Goal: Task Accomplishment & Management: Manage account settings

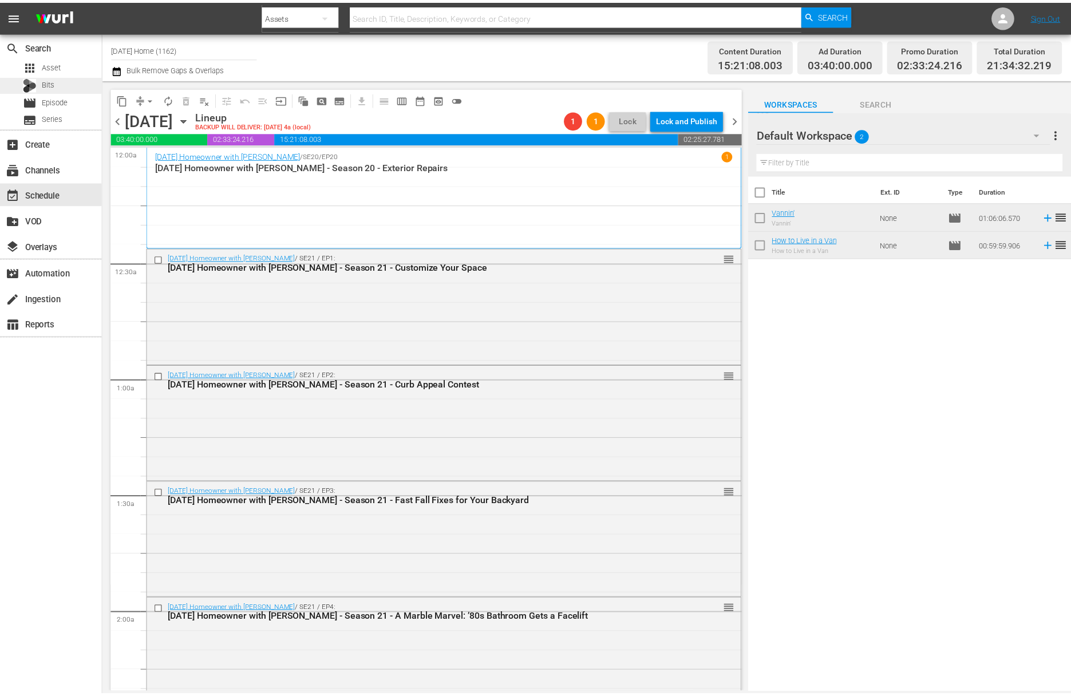
scroll to position [5137, 0]
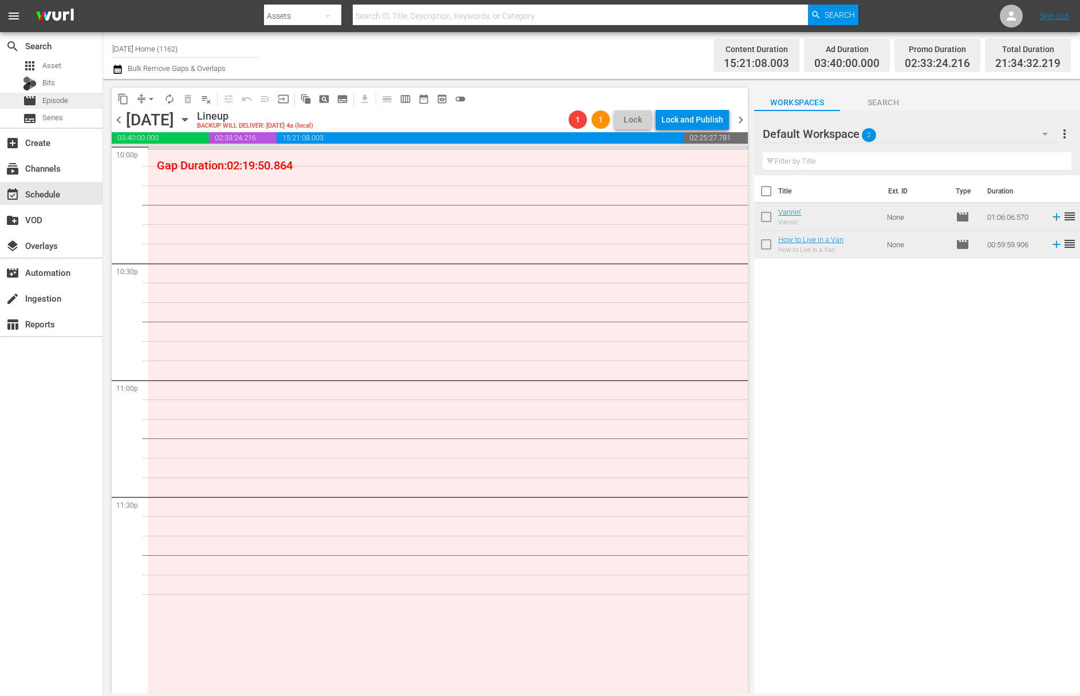
click at [62, 93] on div "movie Episode" at bounding box center [45, 101] width 45 height 16
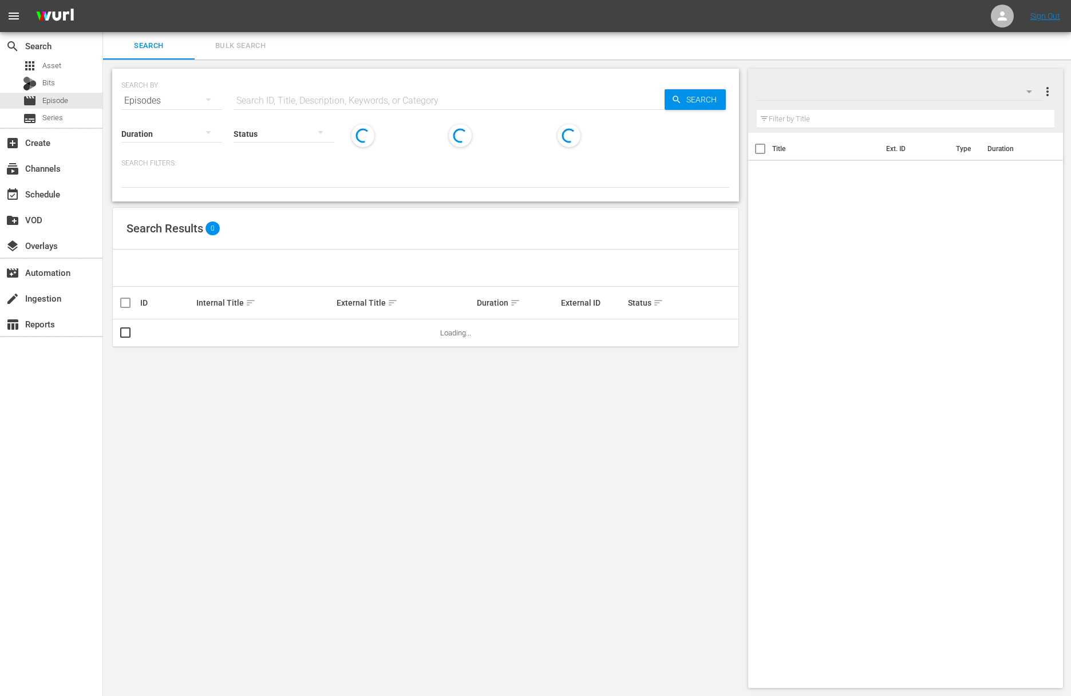
click at [280, 102] on input "text" at bounding box center [449, 100] width 431 height 27
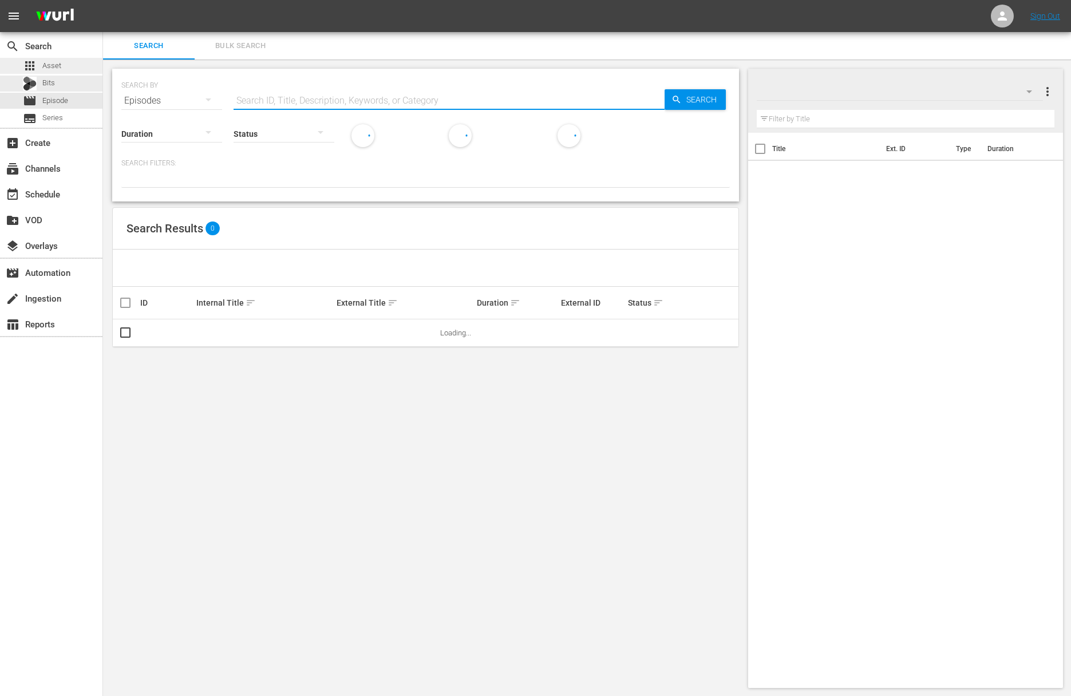
click at [73, 70] on div "apps Asset" at bounding box center [51, 66] width 102 height 16
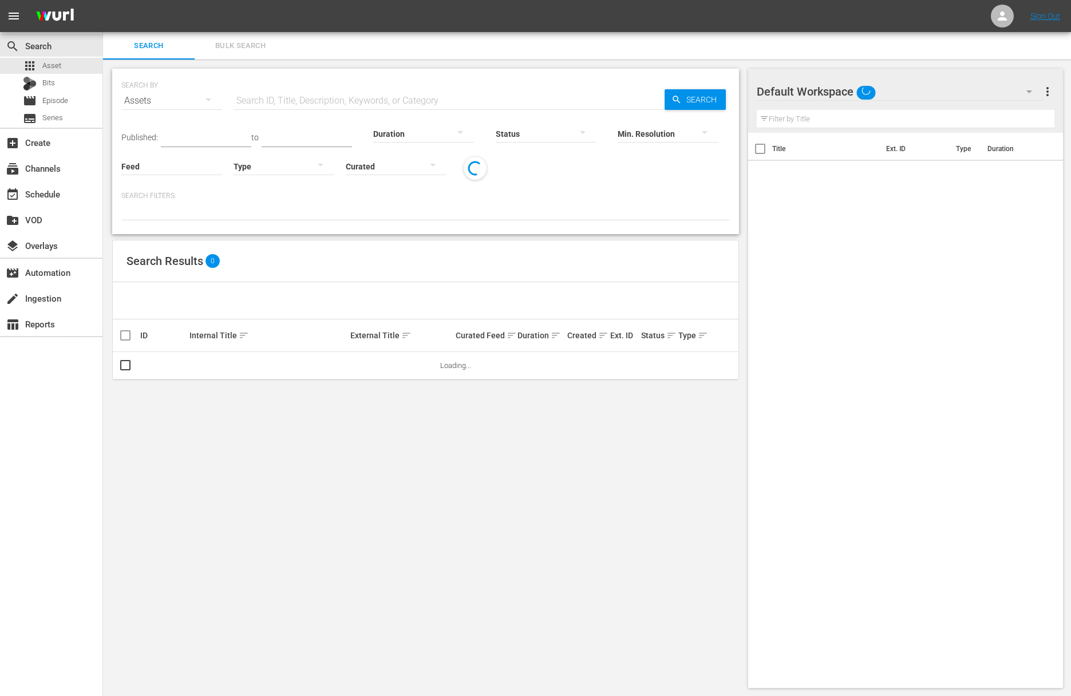
click at [266, 98] on input "text" at bounding box center [449, 100] width 431 height 27
type input "margie"
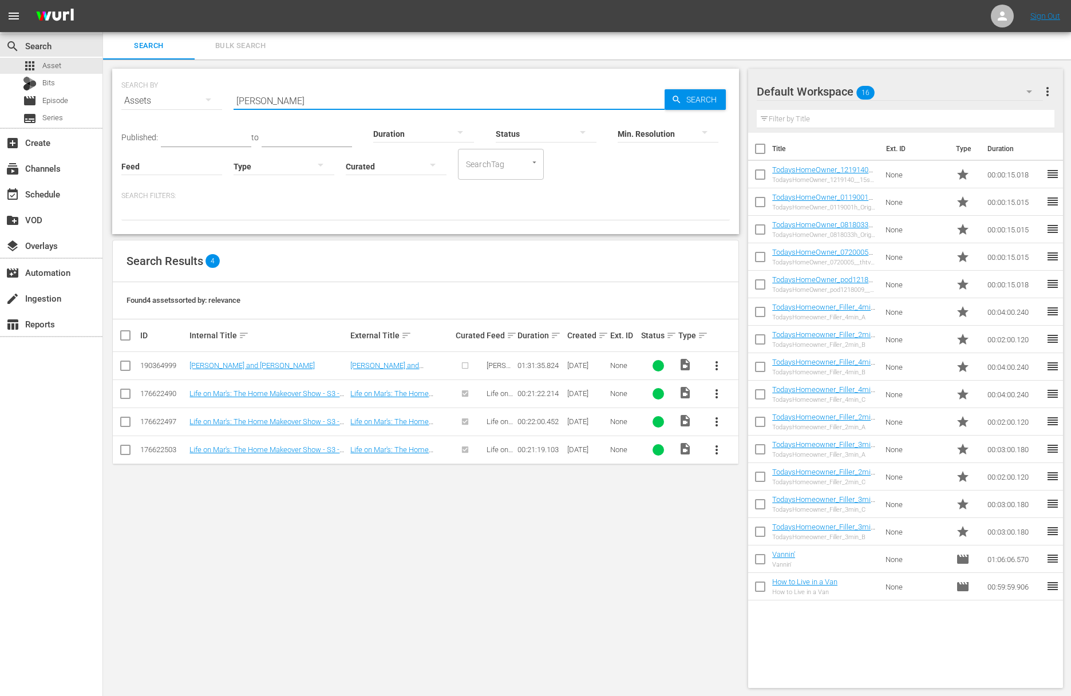
click at [715, 366] on span "more_vert" at bounding box center [717, 366] width 14 height 14
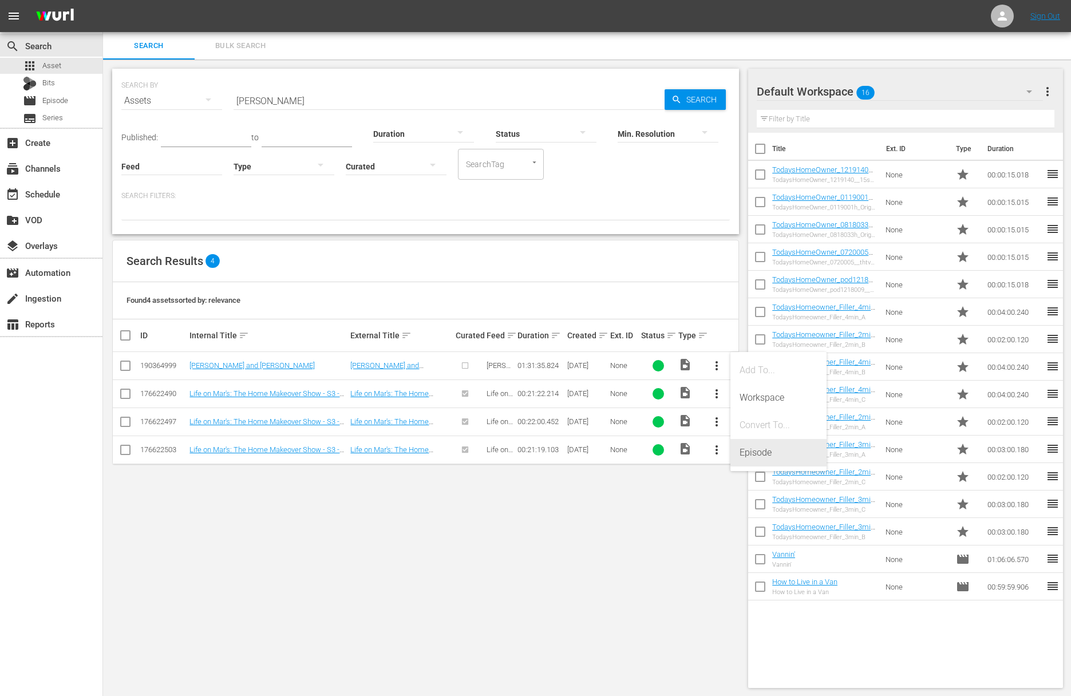
click at [757, 456] on div "Episode" at bounding box center [779, 452] width 78 height 27
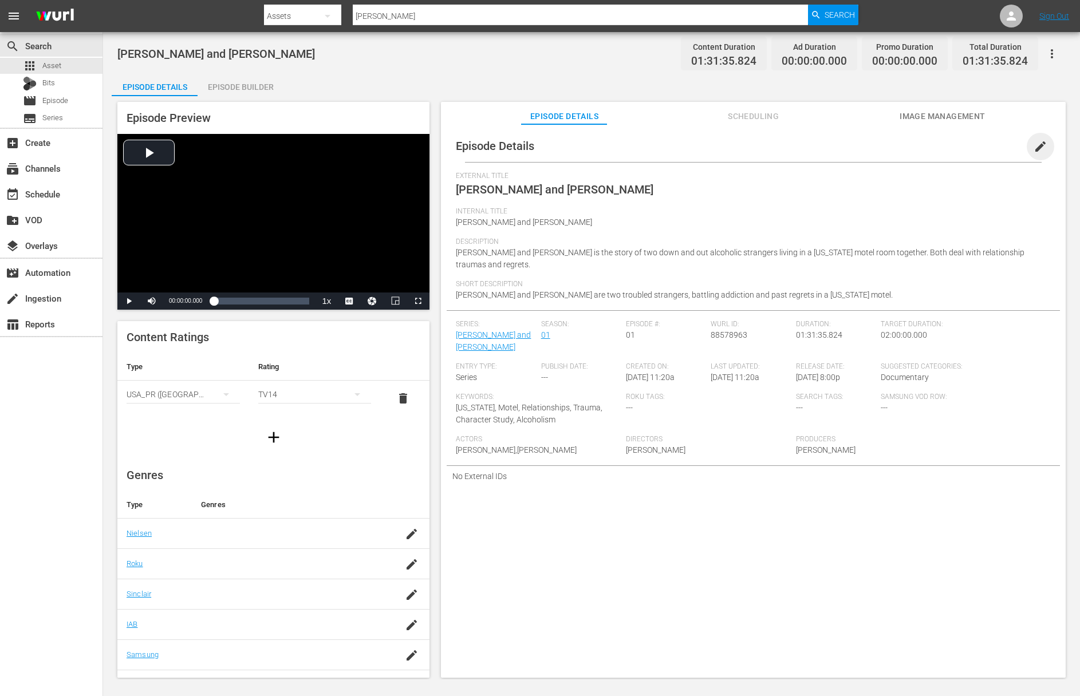
click at [1034, 149] on span "edit" at bounding box center [1040, 147] width 14 height 14
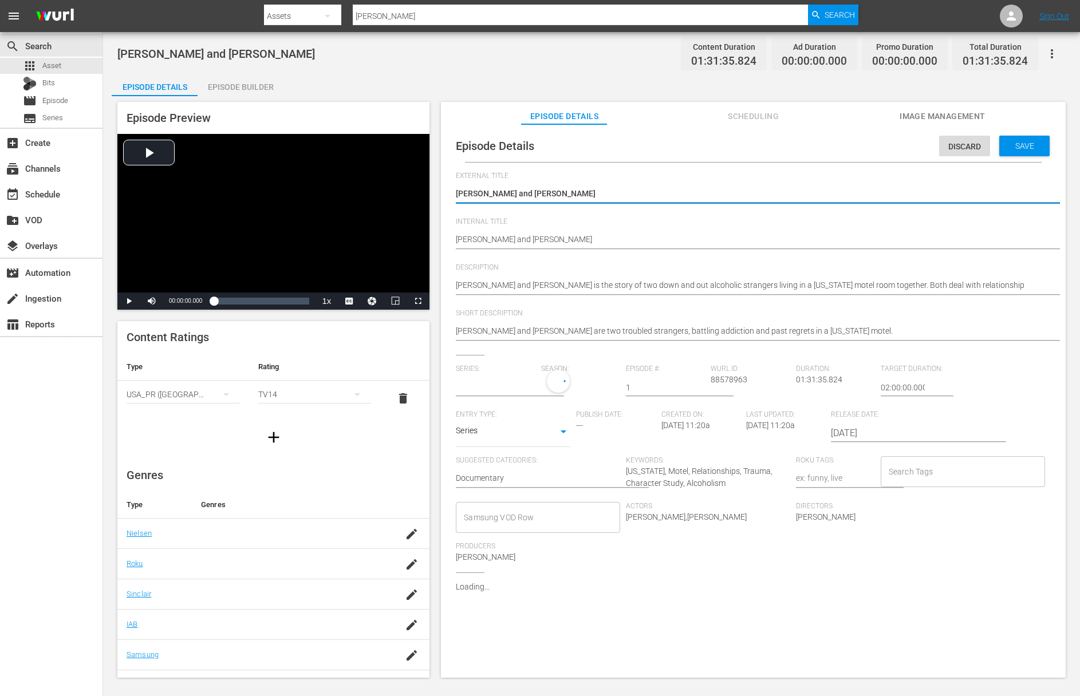
type input "[PERSON_NAME] and [PERSON_NAME]"
click at [566, 437] on body "menu Search By Assets Search ID, Title, Description, Keywords, or Category marg…" at bounding box center [540, 348] width 1080 height 696
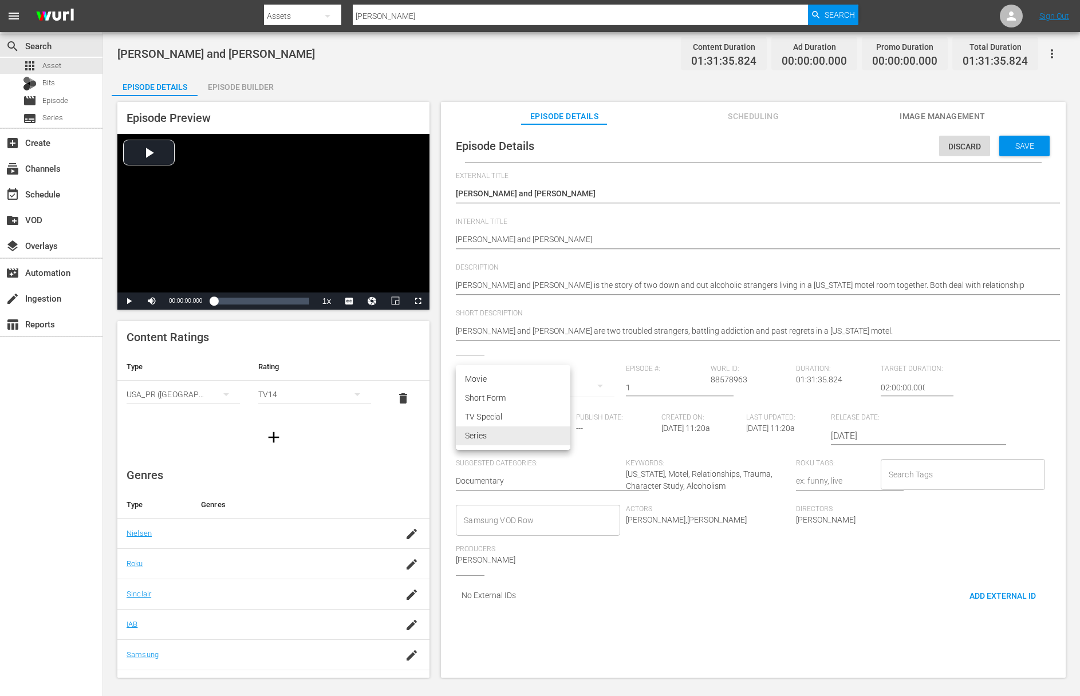
click at [508, 378] on li "Movie" at bounding box center [513, 379] width 114 height 19
type input "MOVIE"
click at [1022, 138] on div "Save" at bounding box center [1024, 146] width 50 height 21
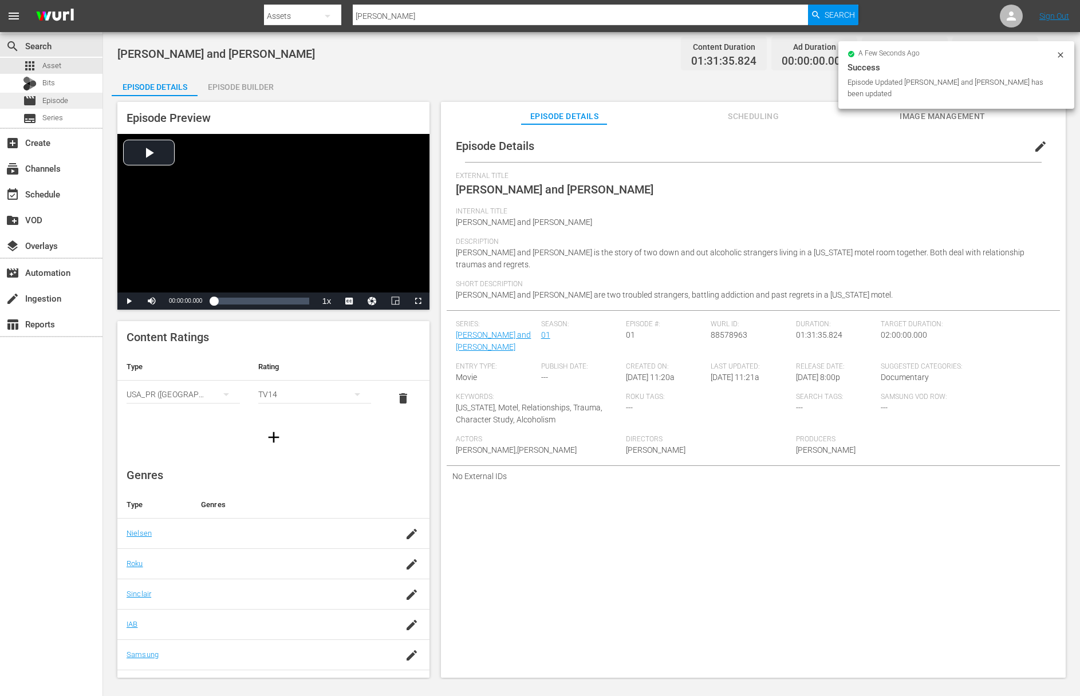
click at [65, 106] on div "movie Episode" at bounding box center [45, 101] width 45 height 16
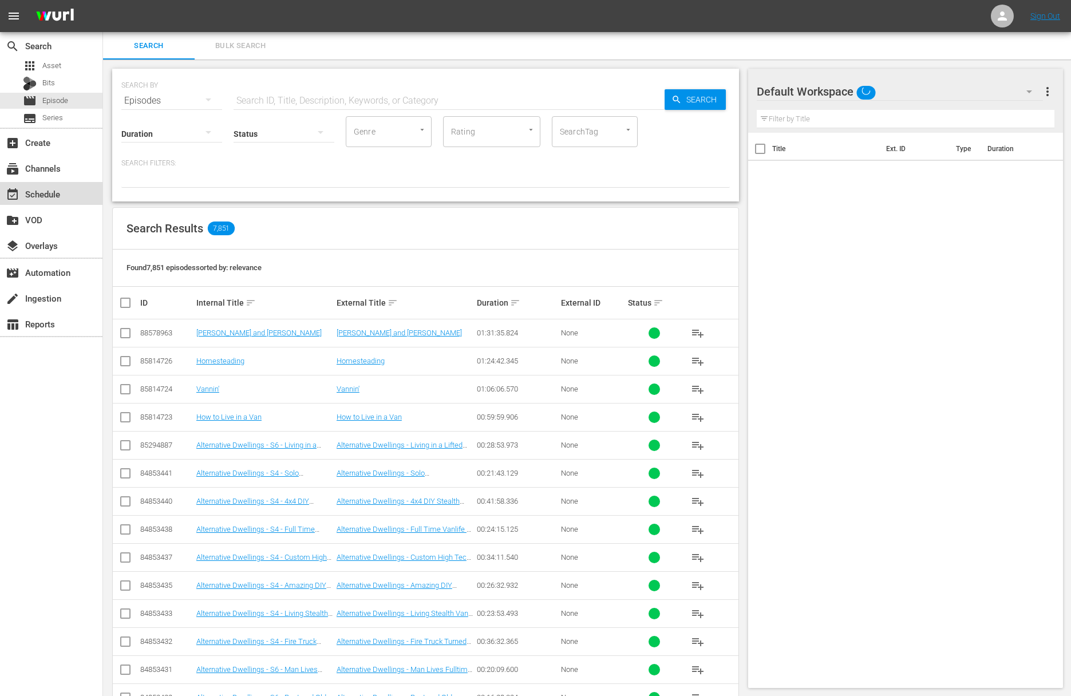
click at [52, 197] on div "event_available Schedule" at bounding box center [32, 192] width 64 height 10
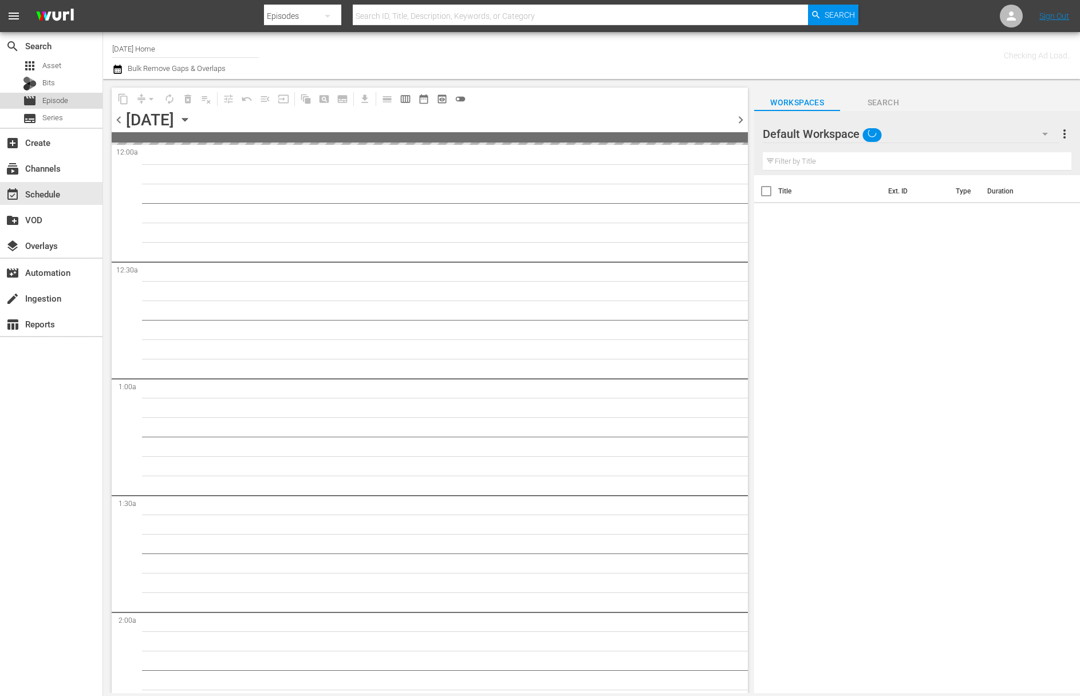
click at [58, 104] on span "Episode" at bounding box center [55, 100] width 26 height 11
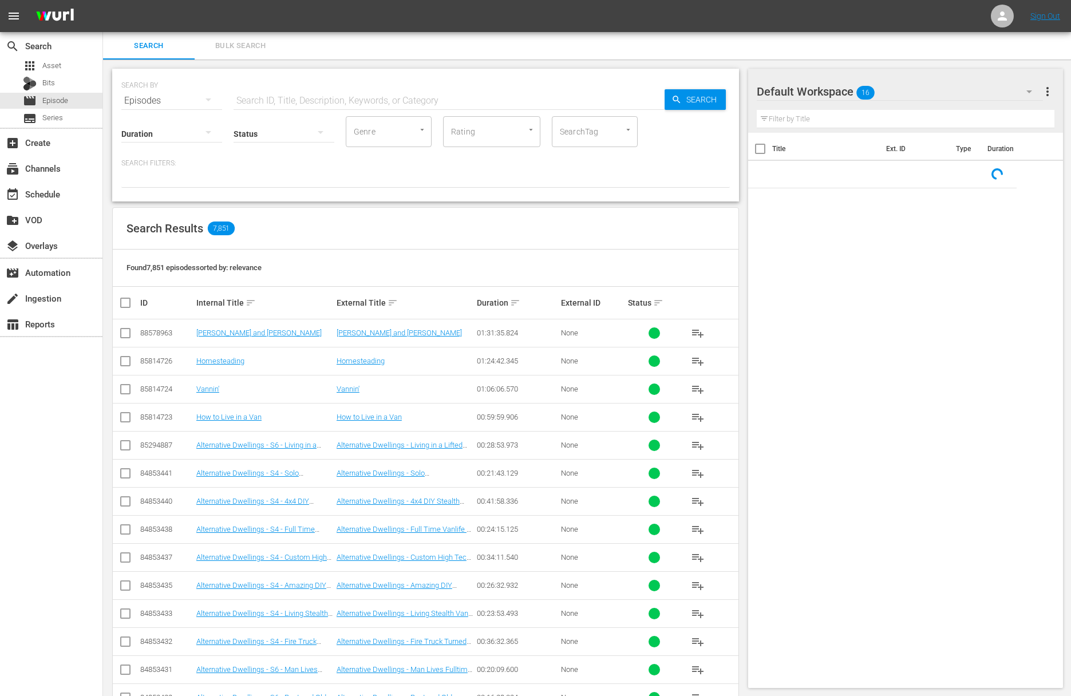
click at [353, 101] on input "text" at bounding box center [449, 100] width 431 height 27
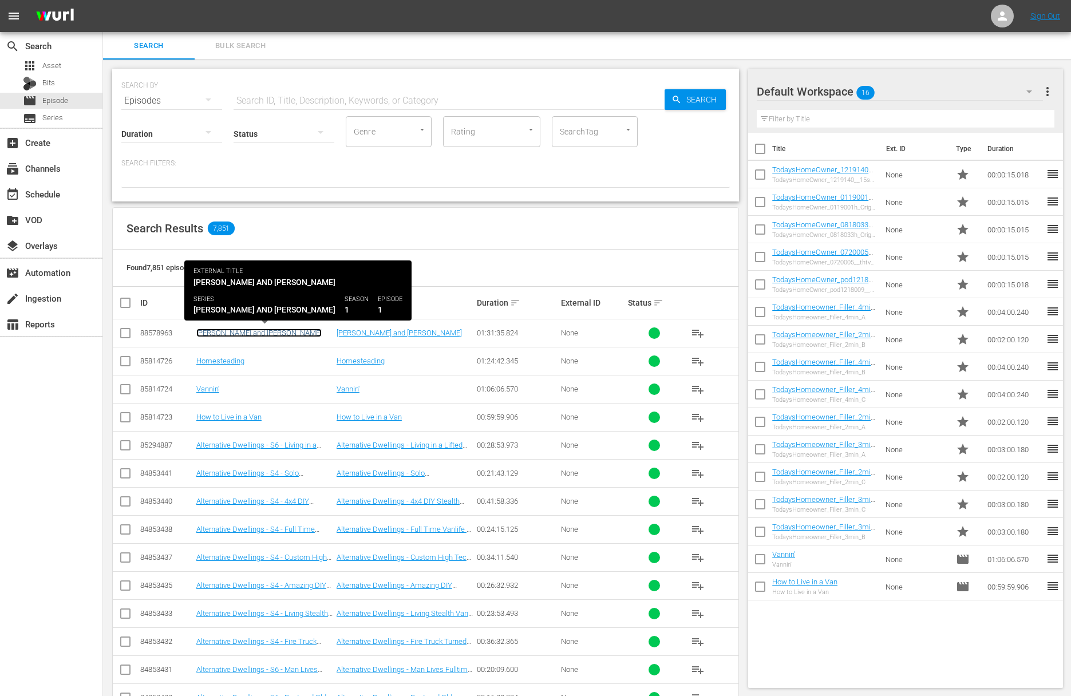
click at [226, 331] on link "[PERSON_NAME] and [PERSON_NAME]" at bounding box center [258, 333] width 125 height 9
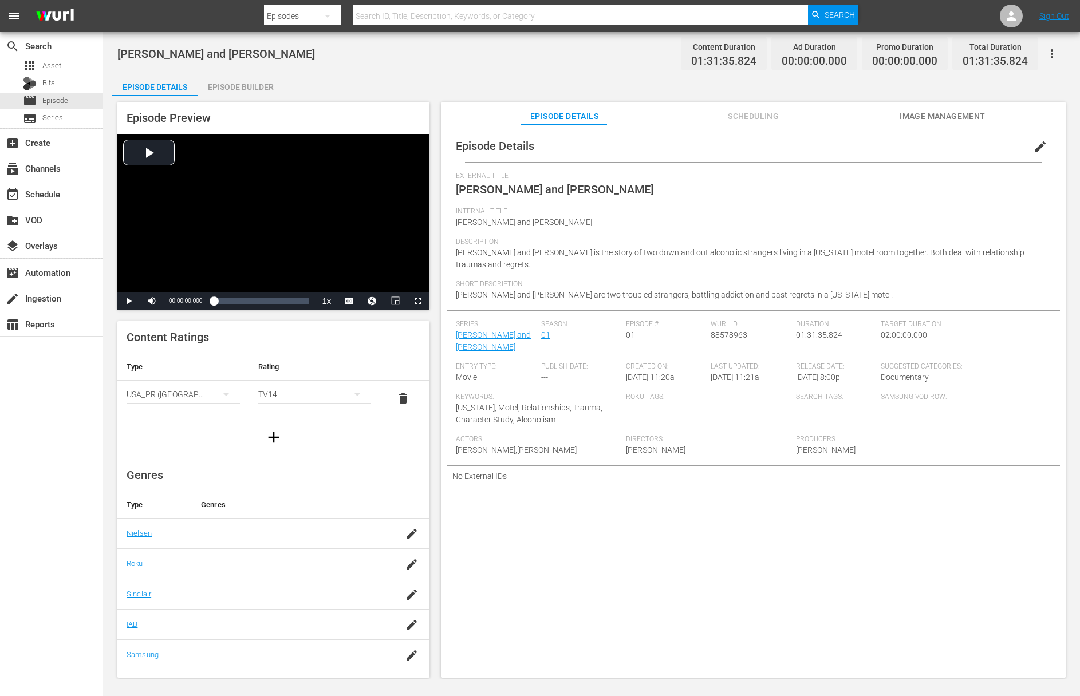
click at [250, 94] on div "Episode Builder" at bounding box center [240, 86] width 86 height 27
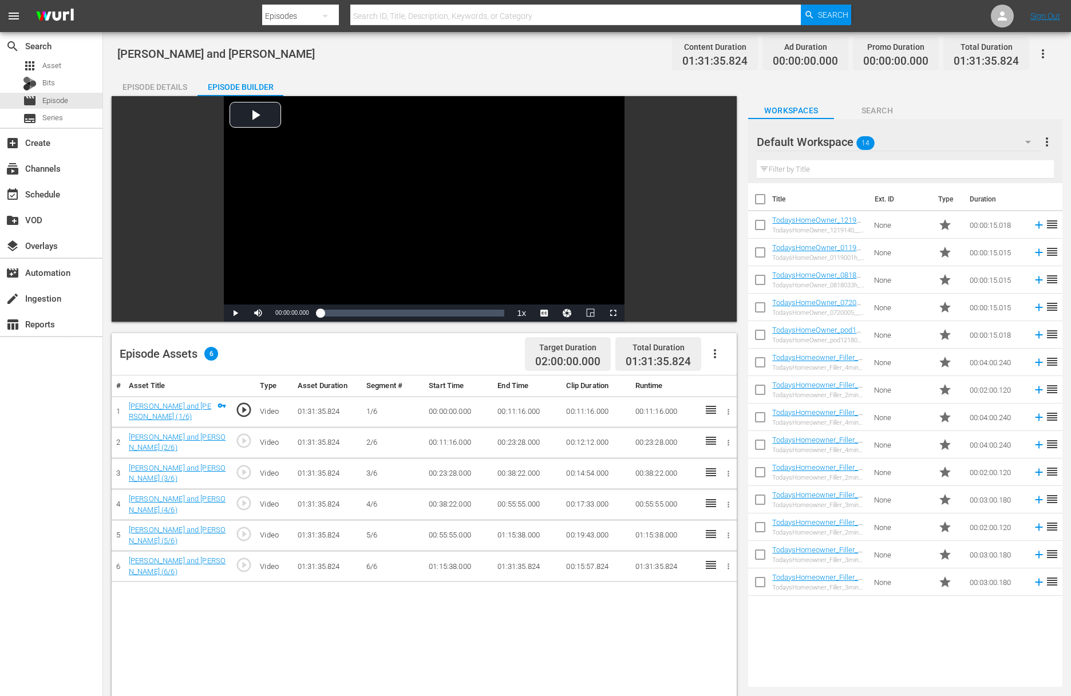
click at [456, 598] on div "# Asset Title Type Asset Duration Segment # Start Time End Time Clip Duration R…" at bounding box center [424, 680] width 625 height 610
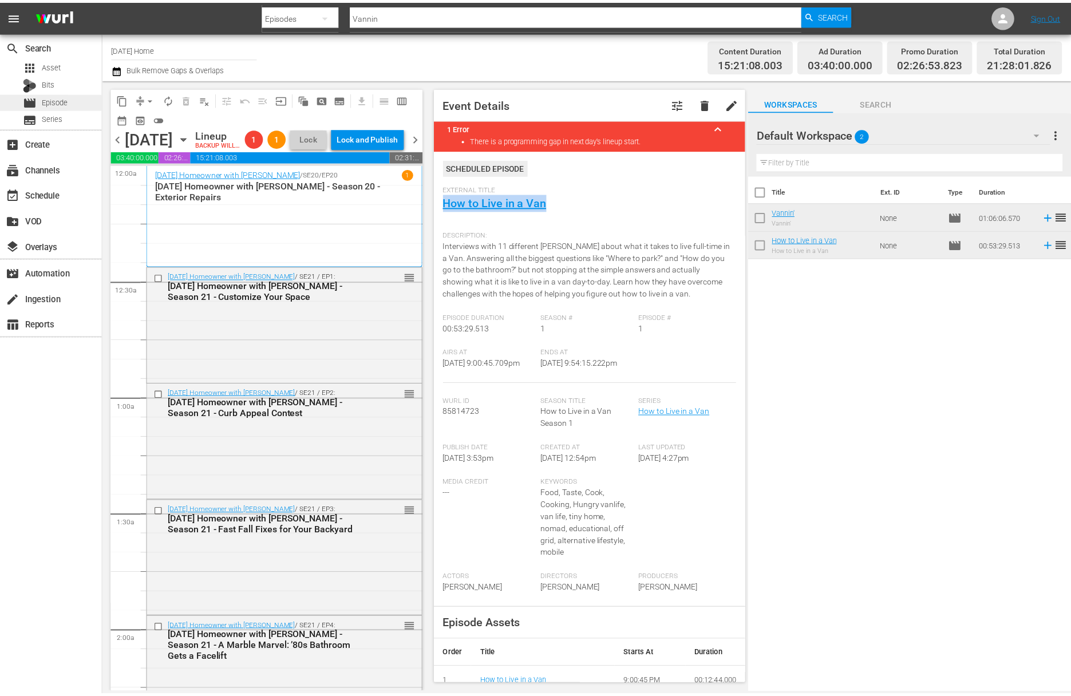
scroll to position [4690, 0]
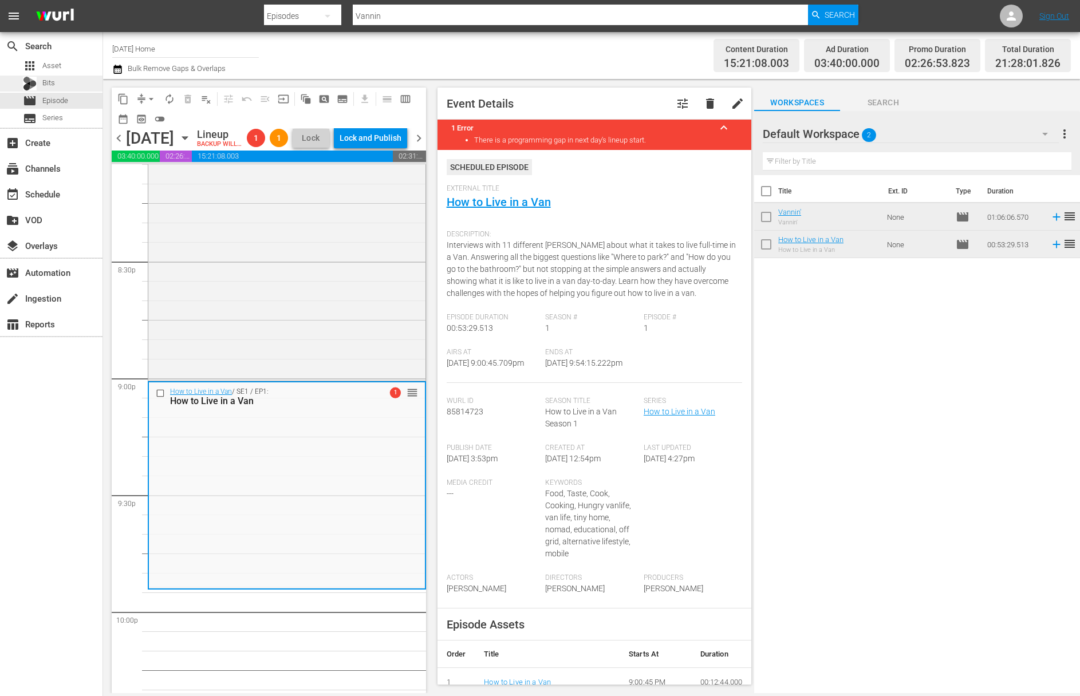
click at [64, 81] on div "Bits" at bounding box center [51, 84] width 102 height 16
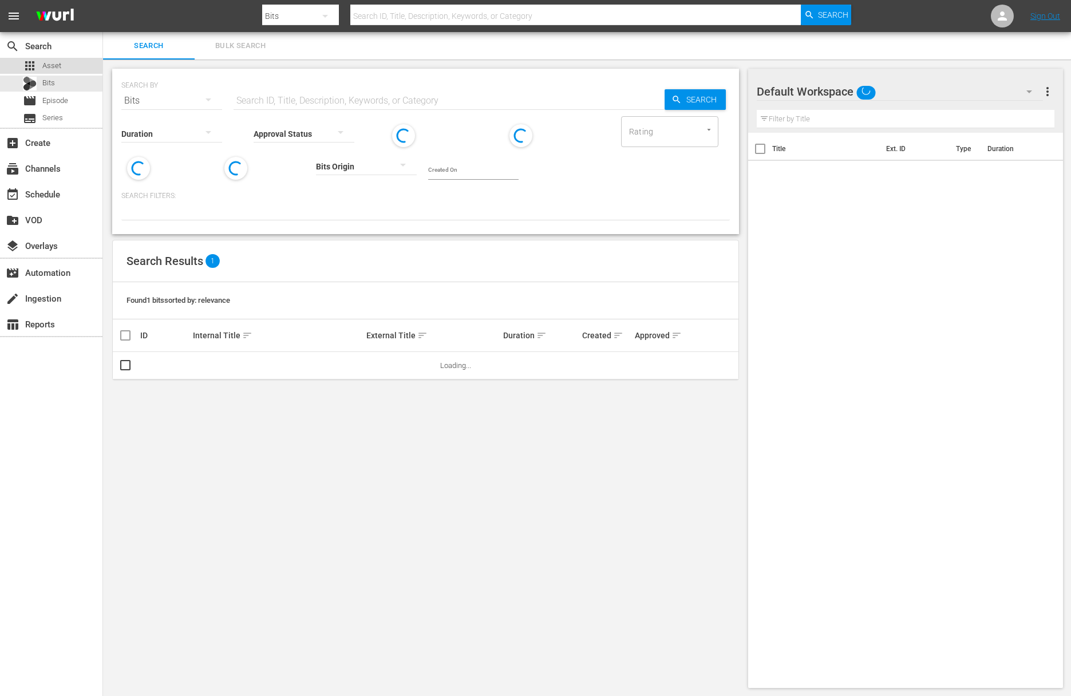
click at [64, 66] on div "apps Asset" at bounding box center [51, 66] width 102 height 16
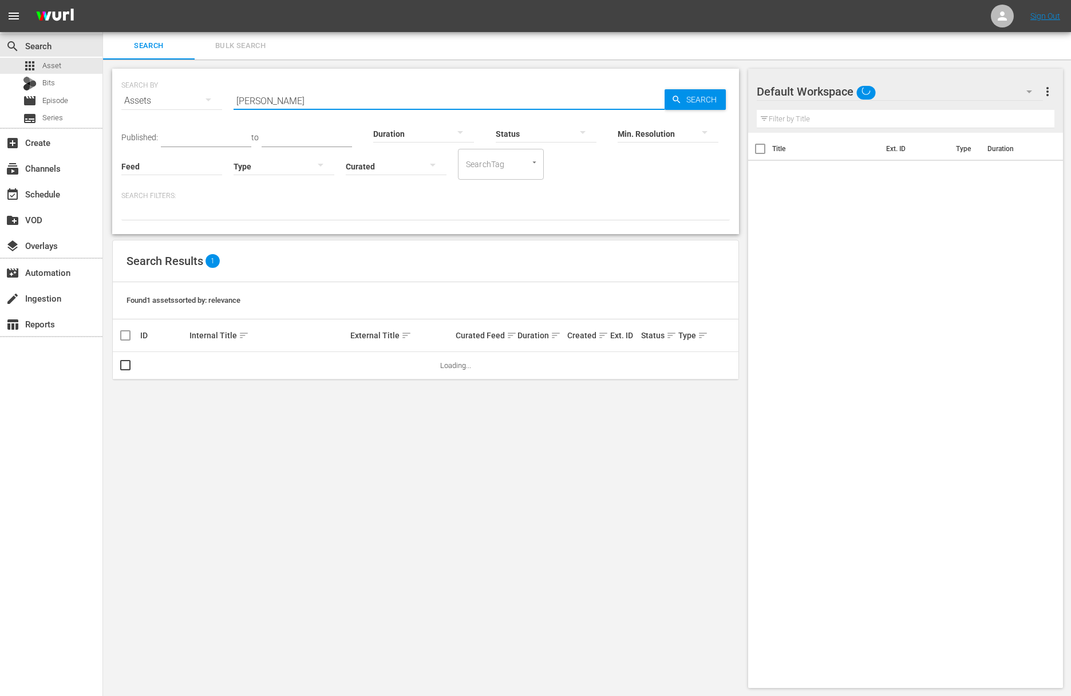
drag, startPoint x: 276, startPoint y: 101, endPoint x: 205, endPoint y: 96, distance: 70.6
click at [205, 96] on div "SEARCH BY Search By Assets Search ID, Title, Description, Keywords, or Category…" at bounding box center [425, 93] width 608 height 41
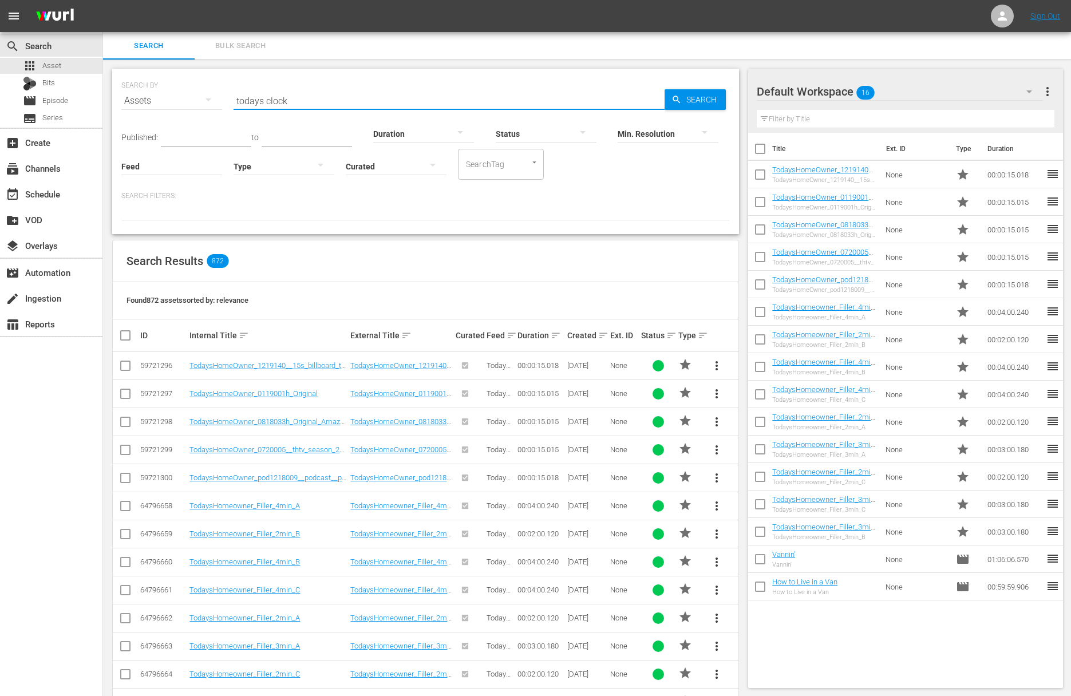
click at [263, 100] on input "todays clock" at bounding box center [449, 100] width 431 height 27
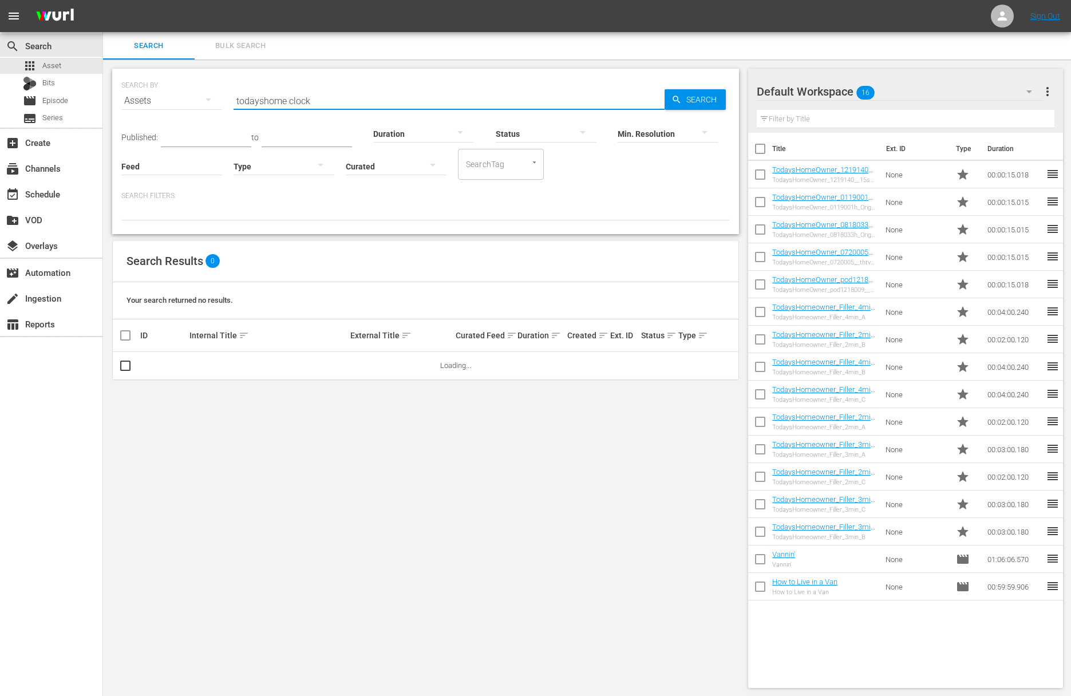
click at [261, 100] on input "todayshome clock" at bounding box center [449, 100] width 431 height 27
type input "todays home clock"
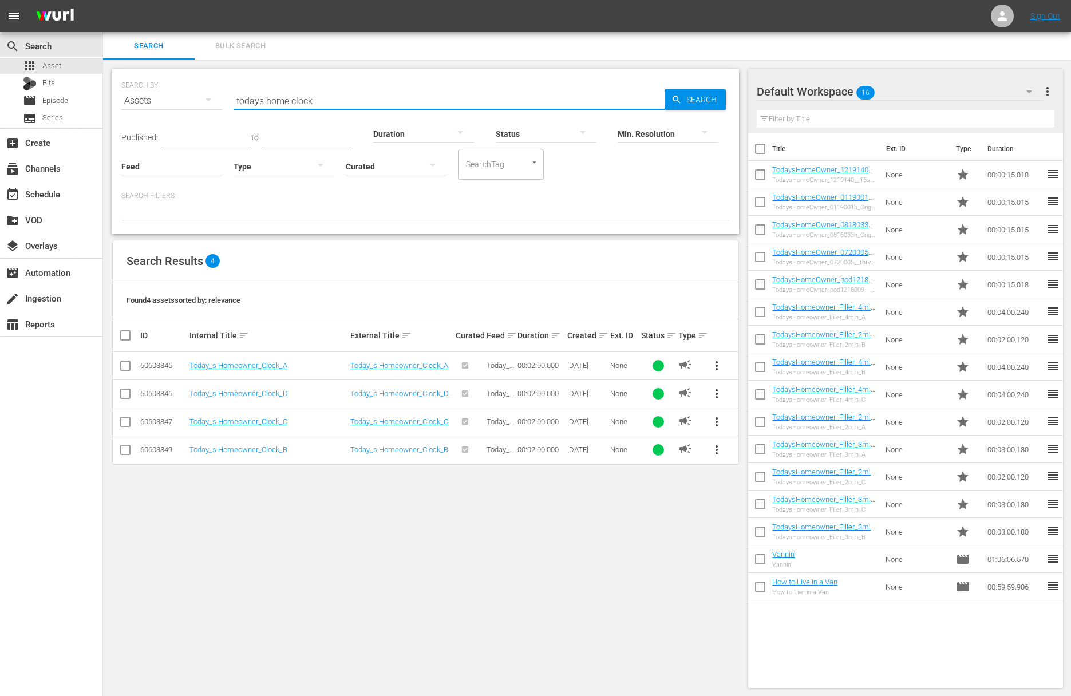
click at [125, 337] on input "checkbox" at bounding box center [129, 336] width 23 height 14
checkbox input "true"
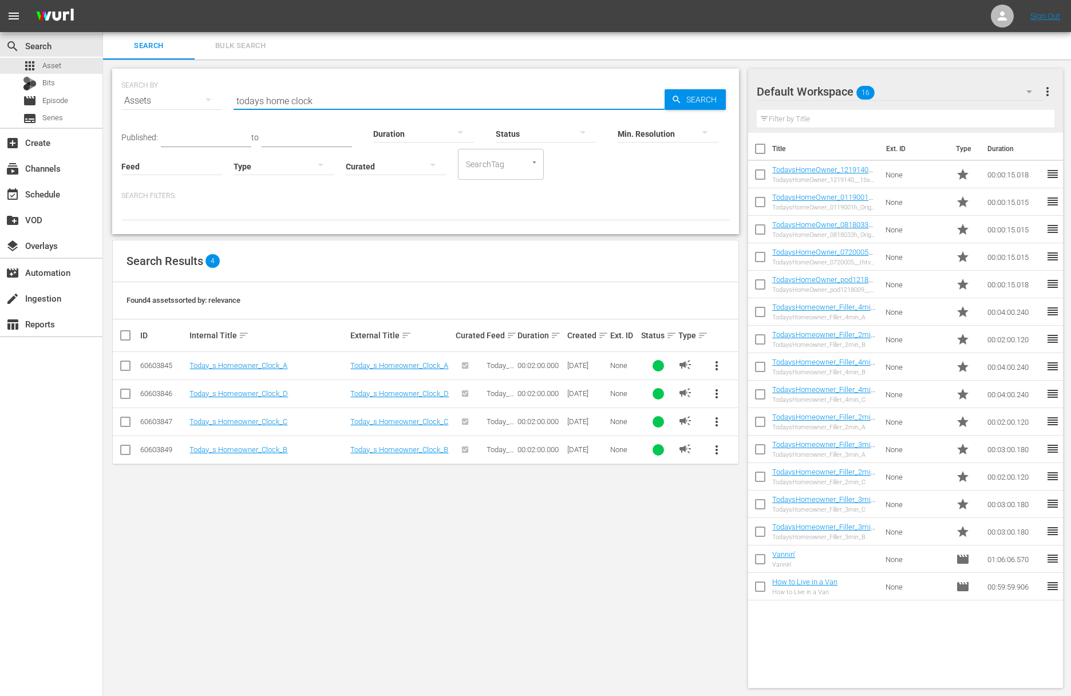
checkbox input "true"
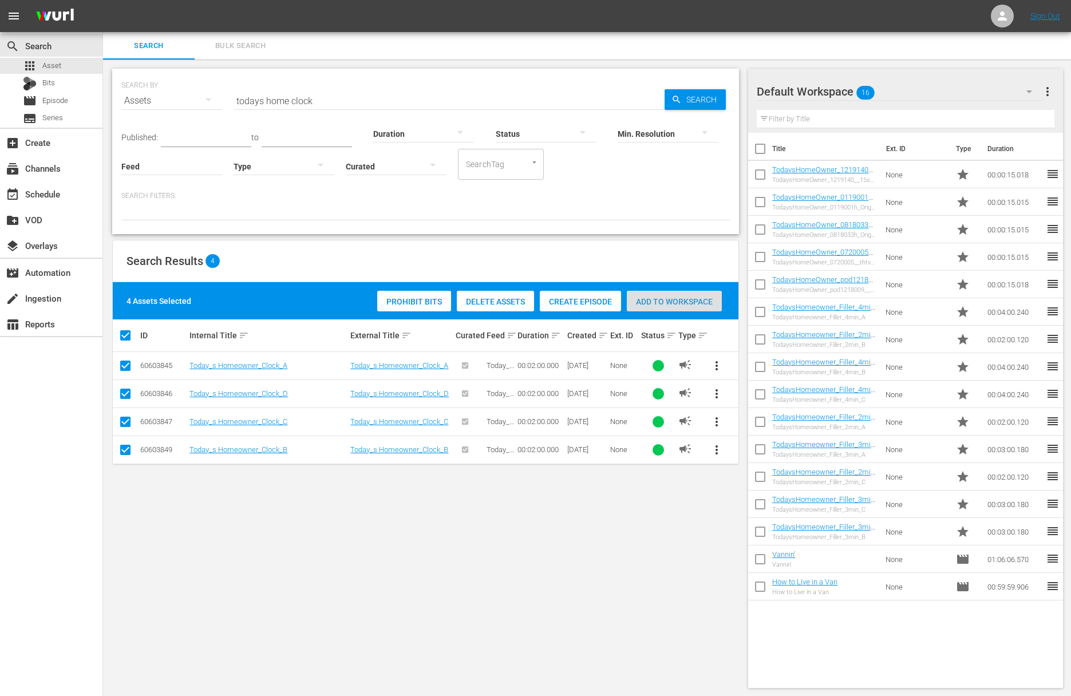
click at [693, 303] on span "Add to Workspace" at bounding box center [674, 301] width 95 height 9
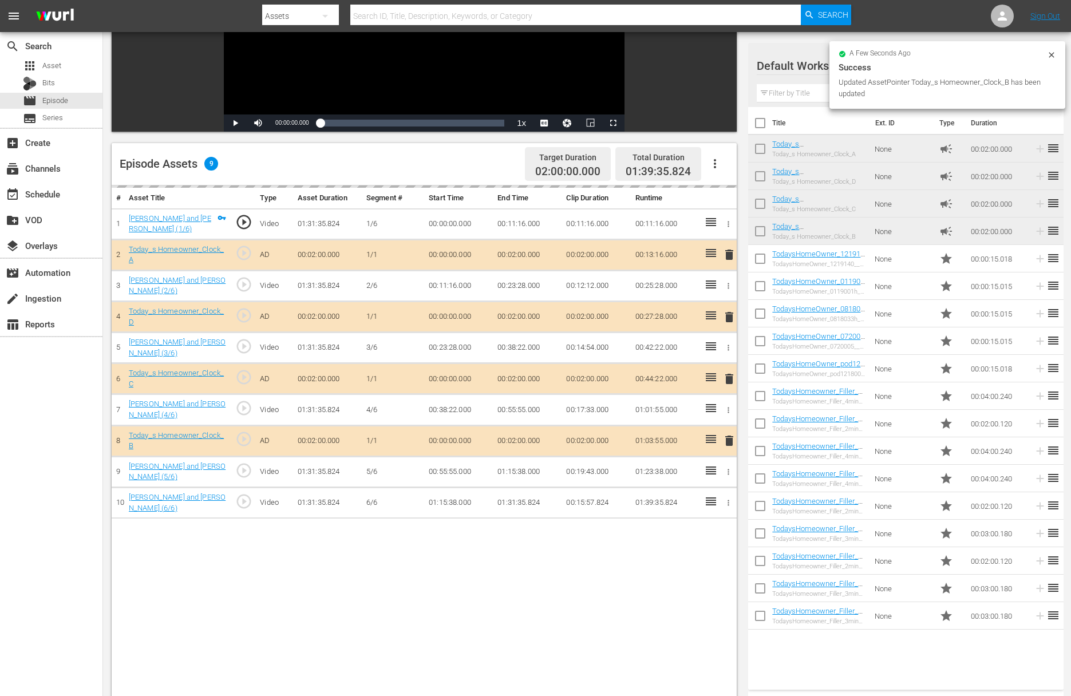
scroll to position [298, 0]
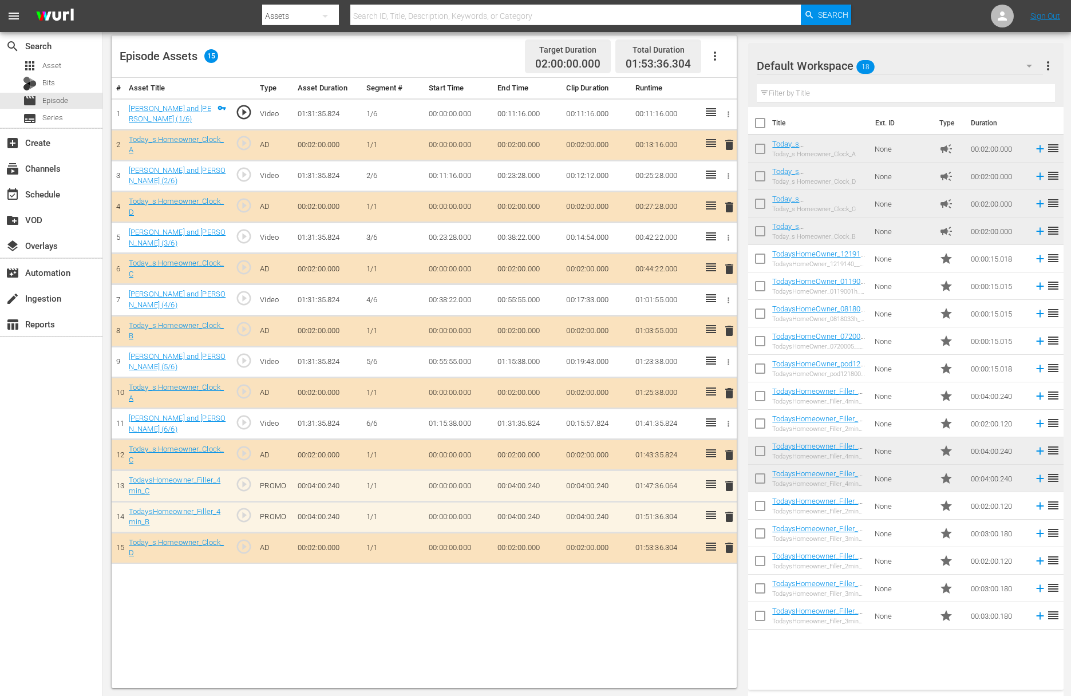
click at [731, 543] on span "delete" at bounding box center [729, 548] width 14 height 14
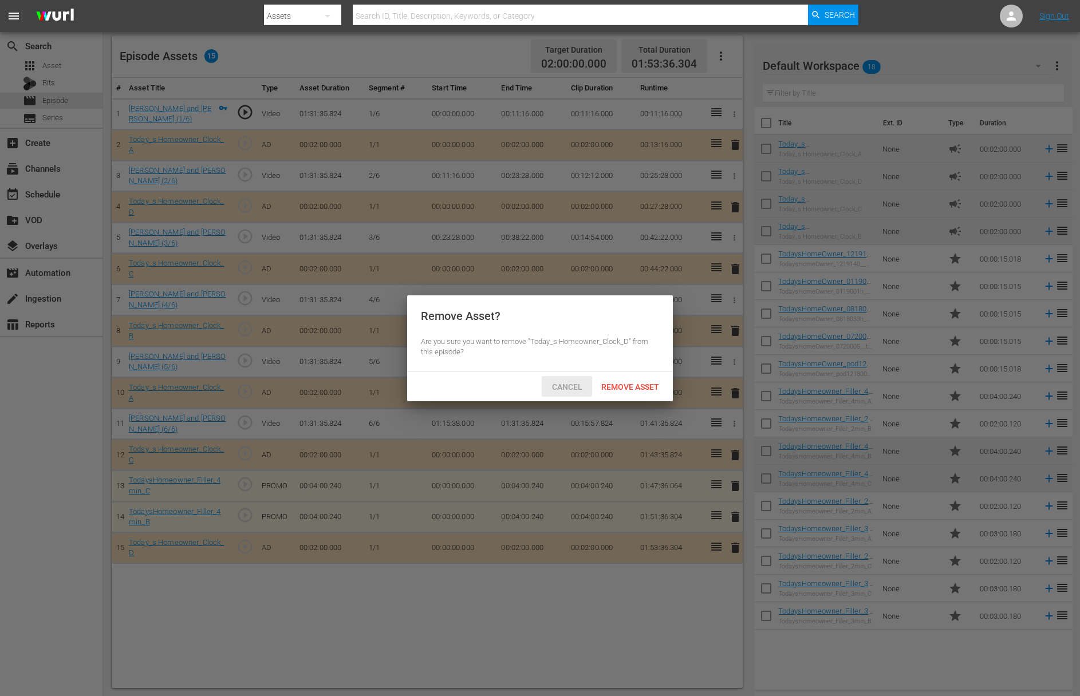
click at [570, 385] on span "Cancel" at bounding box center [567, 386] width 49 height 9
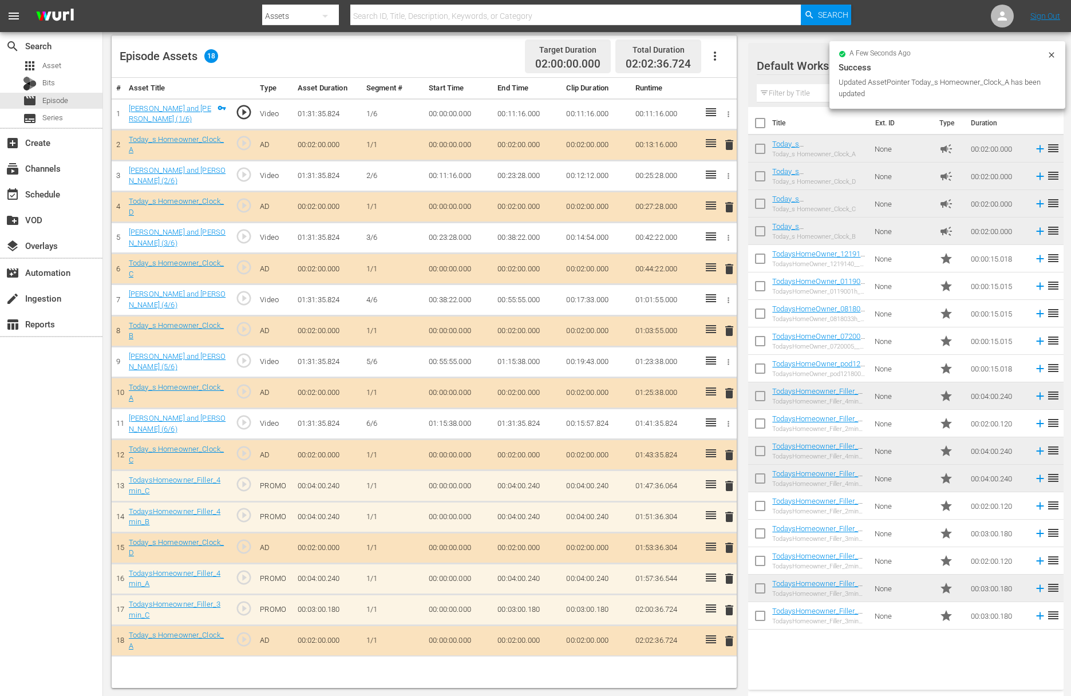
click at [729, 635] on span "delete" at bounding box center [729, 641] width 14 height 14
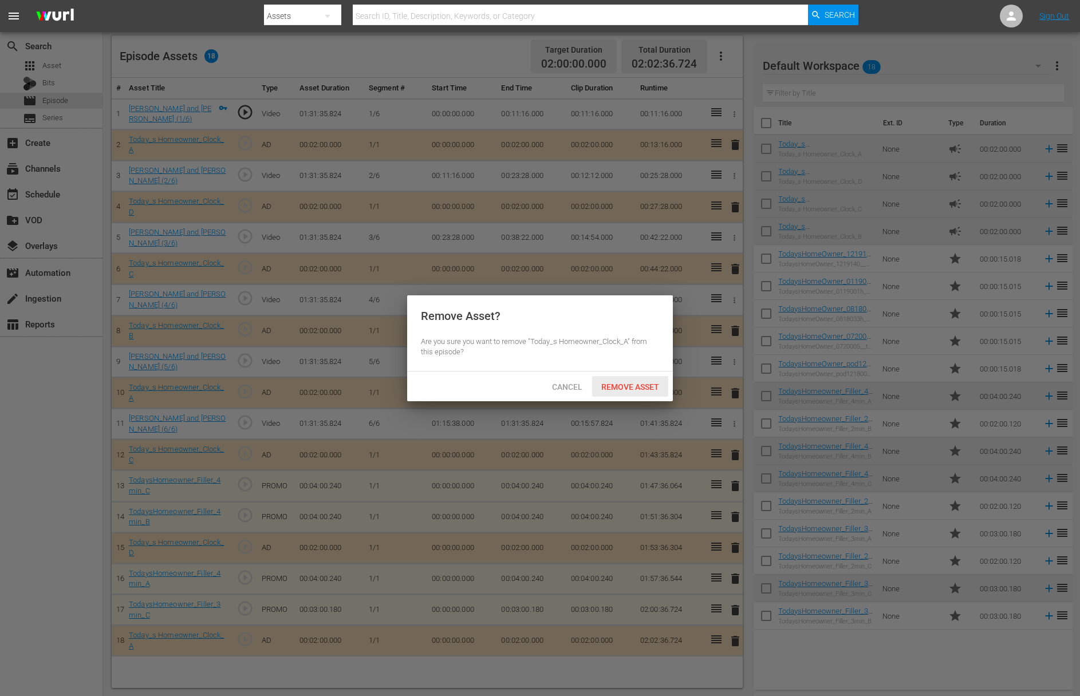
click at [638, 388] on span "Remove Asset" at bounding box center [630, 386] width 76 height 9
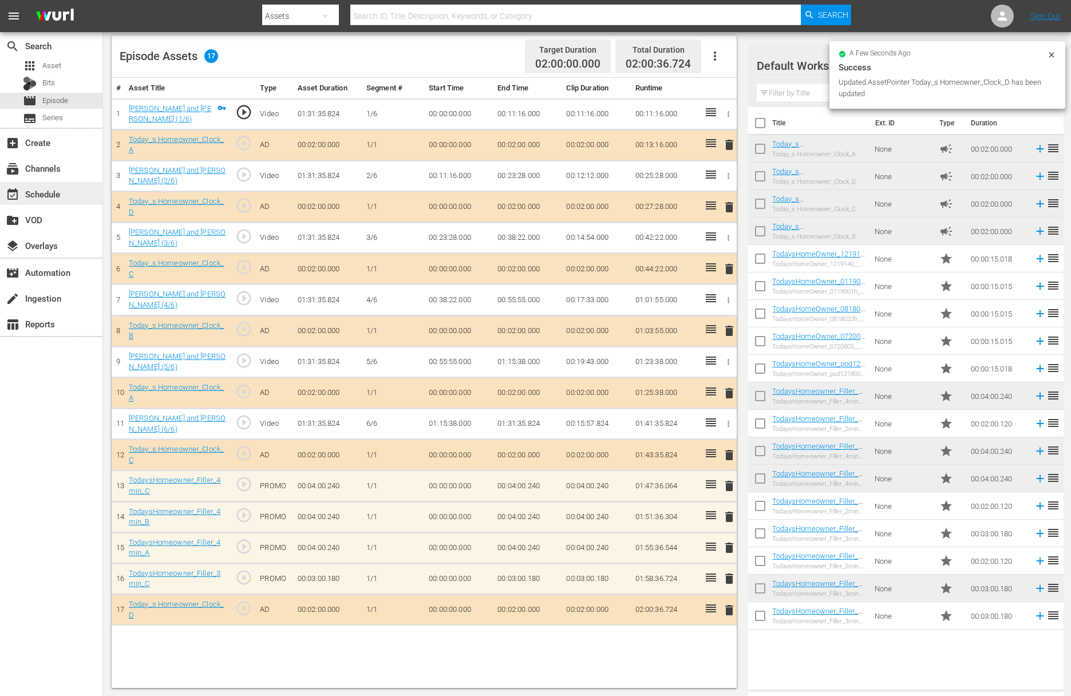
click at [49, 197] on div "event_available Schedule" at bounding box center [32, 192] width 64 height 10
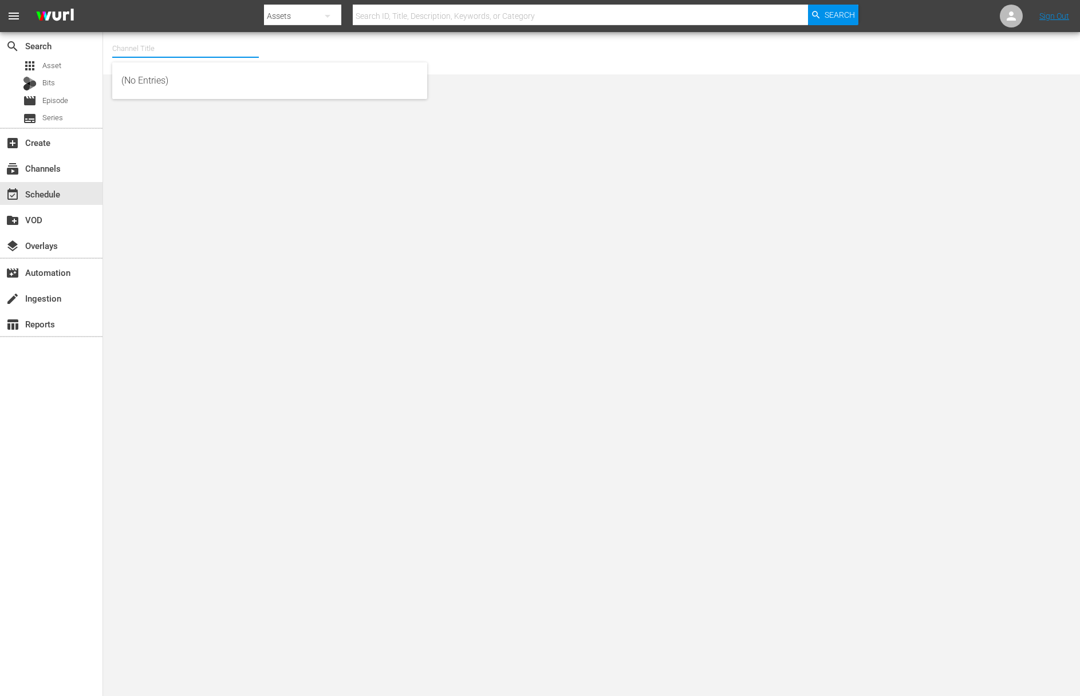
click at [133, 50] on input "text" at bounding box center [185, 48] width 147 height 27
click at [157, 74] on div "Today's Home (1162 - janson_todayshomeowner_1)" at bounding box center [269, 80] width 296 height 27
type input "Today's Home (1162 - janson_todayshomeowner_1)"
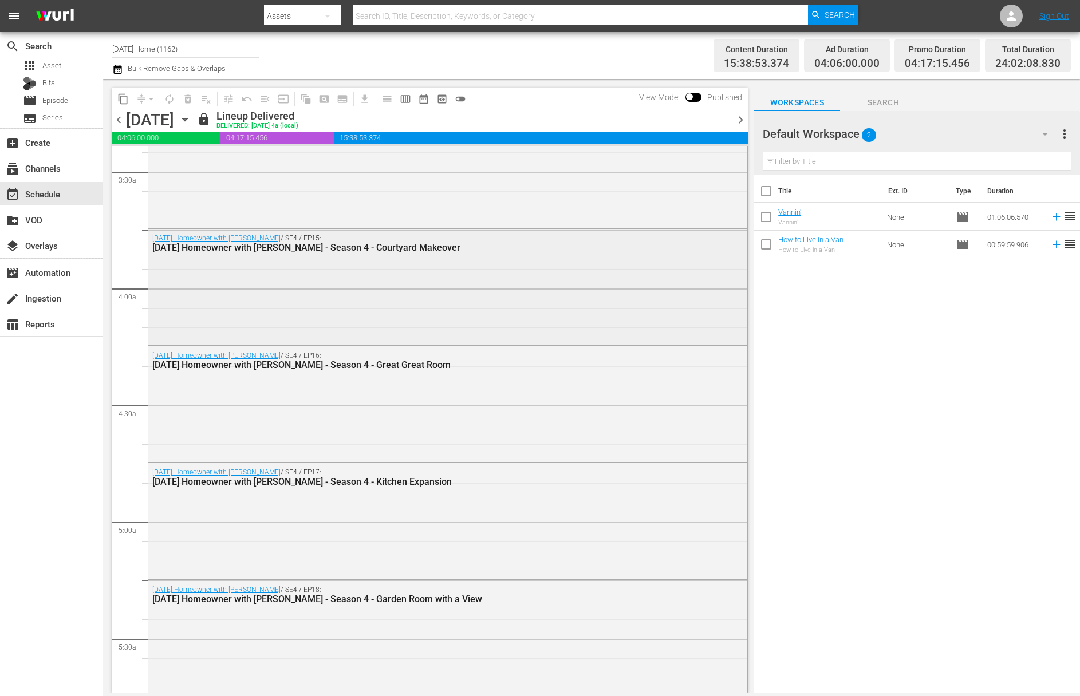
scroll to position [793, 0]
click at [191, 117] on icon "button" at bounding box center [185, 119] width 13 height 13
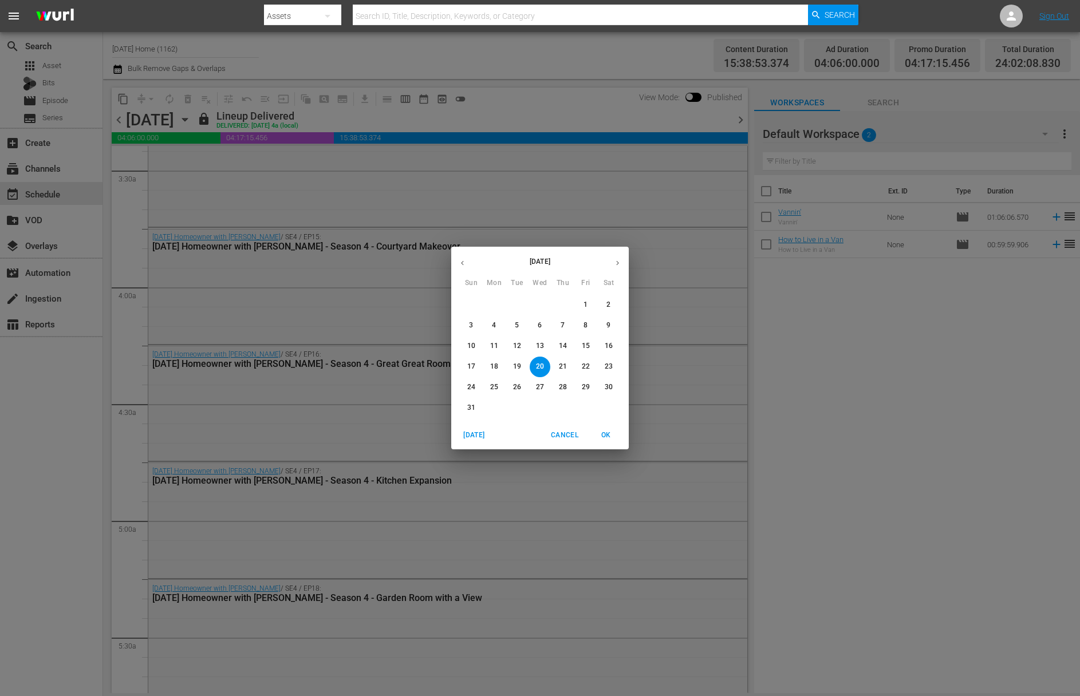
click at [477, 388] on span "24" at bounding box center [471, 387] width 21 height 10
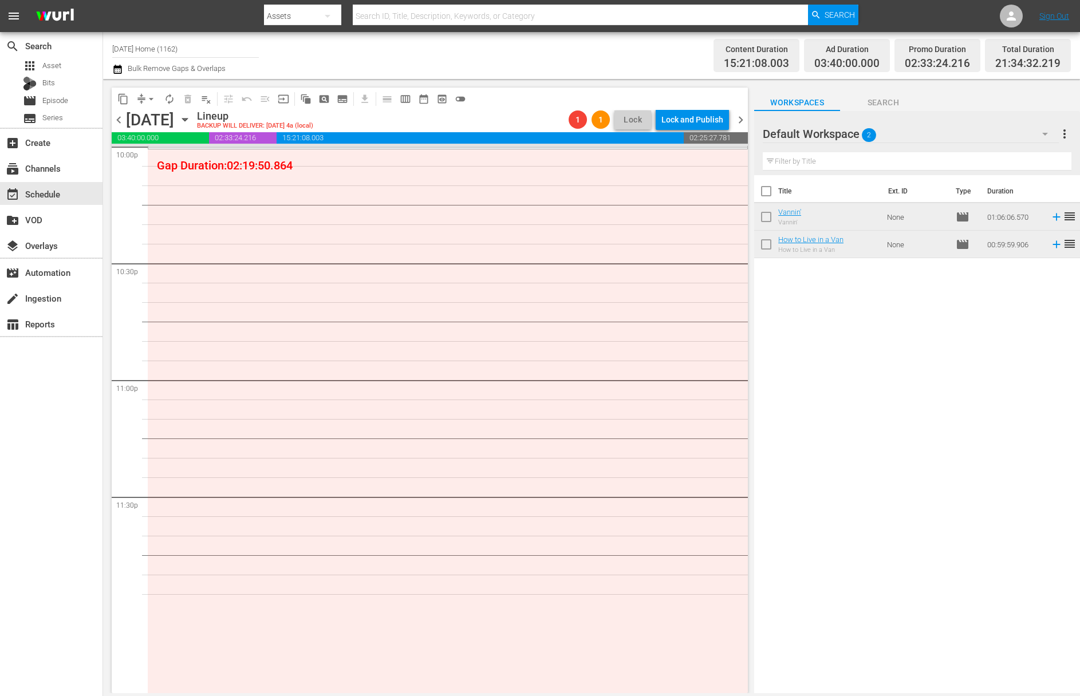
scroll to position [4896, 0]
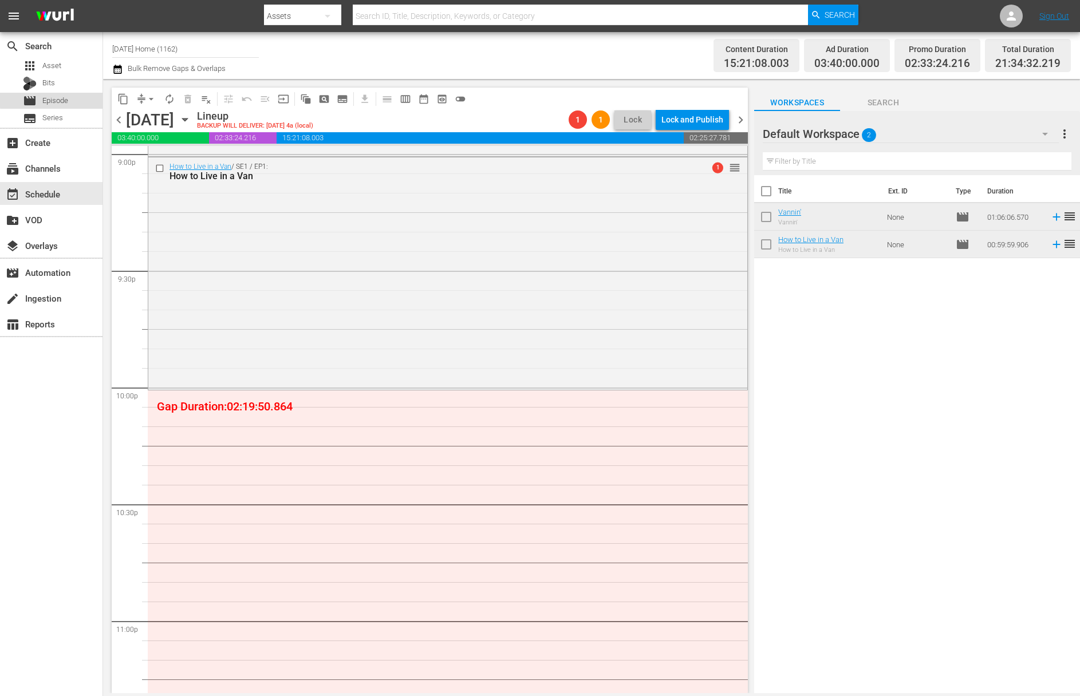
click at [72, 98] on div "movie Episode" at bounding box center [51, 101] width 102 height 16
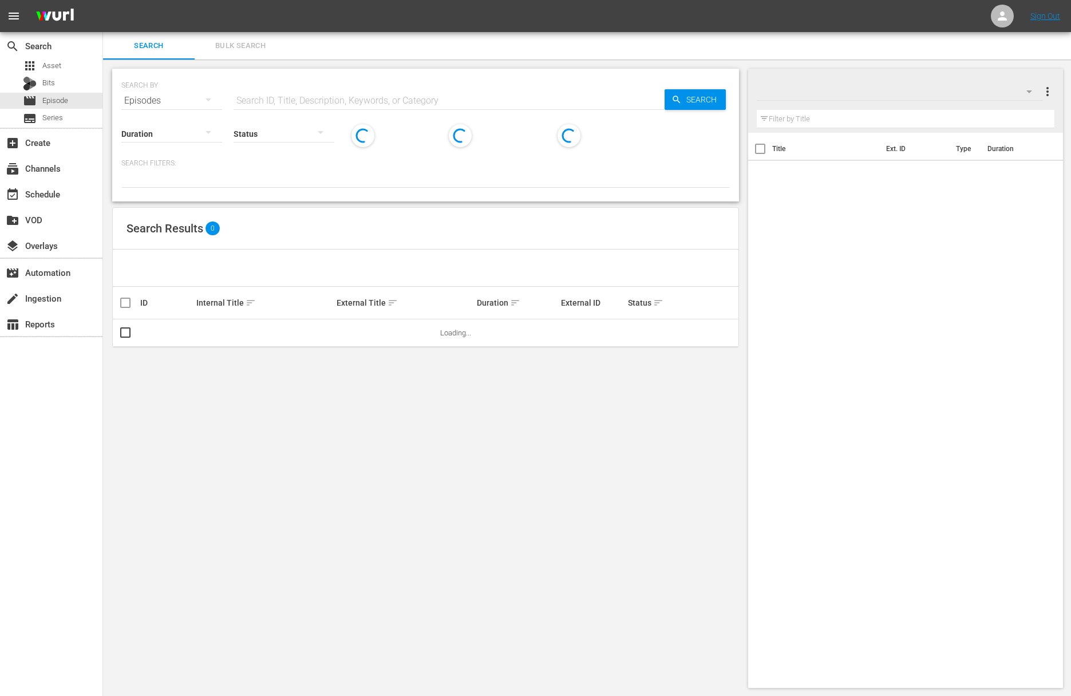
click at [296, 100] on input "text" at bounding box center [449, 100] width 431 height 27
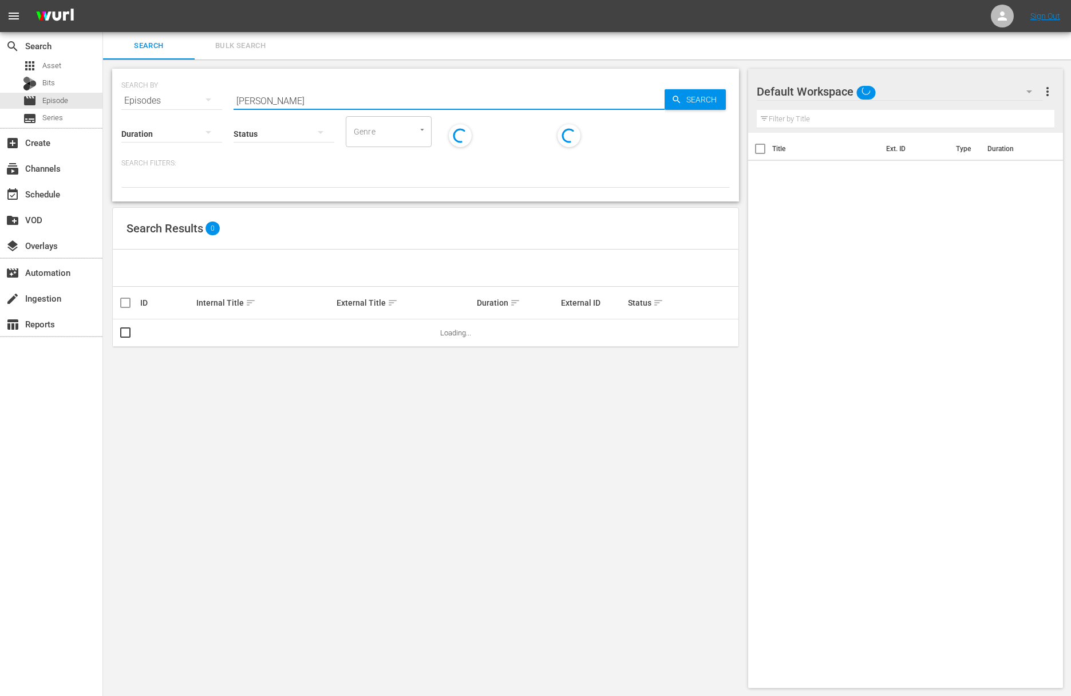
type input "margie"
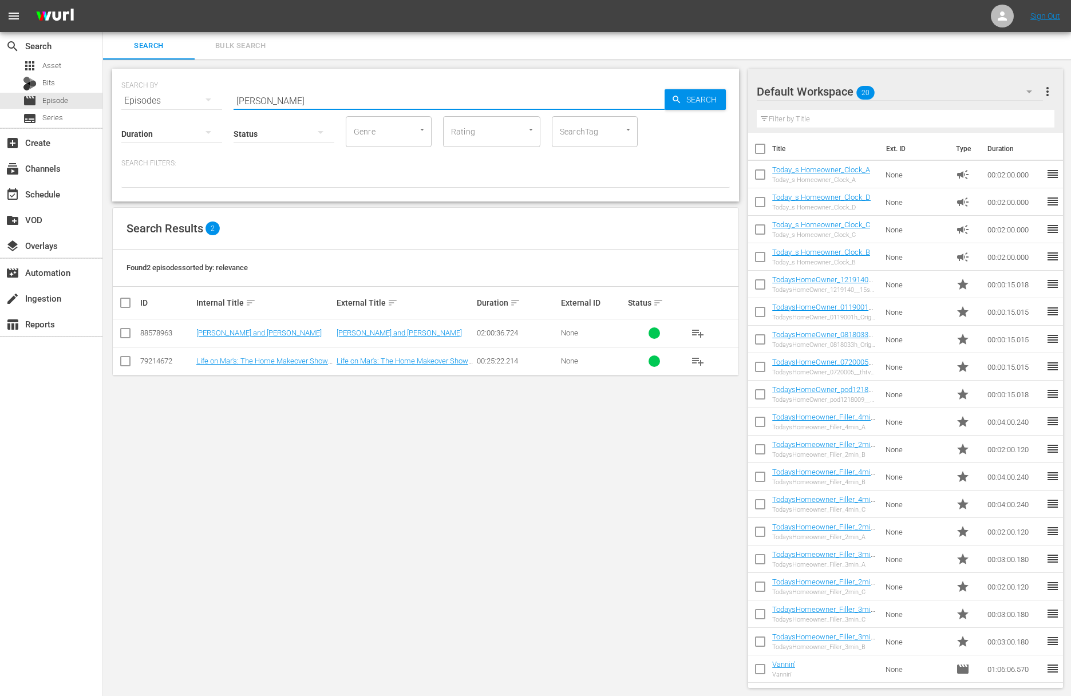
click at [701, 331] on span "playlist_add" at bounding box center [698, 333] width 14 height 14
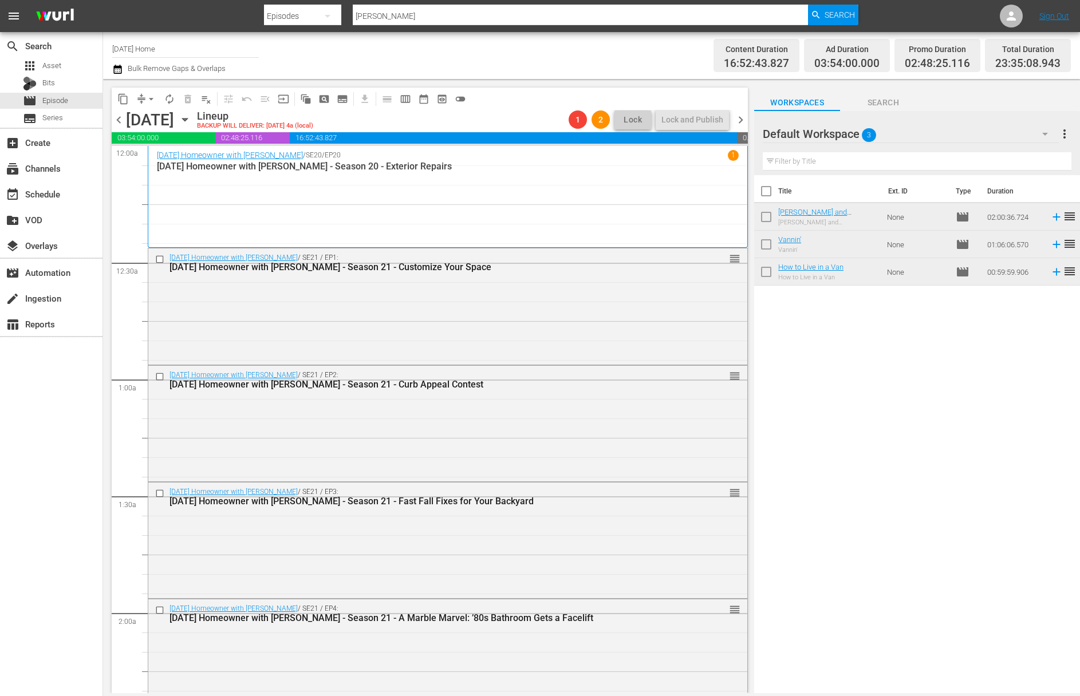
click at [191, 120] on icon "button" at bounding box center [185, 119] width 13 height 13
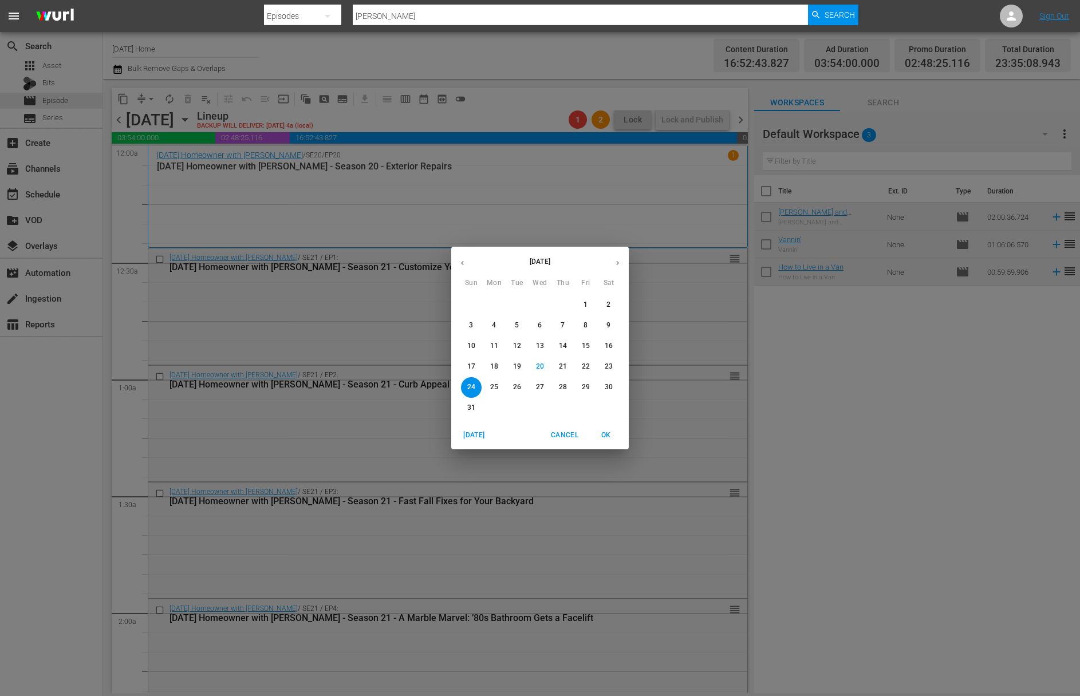
click at [496, 384] on p "25" at bounding box center [494, 387] width 8 height 10
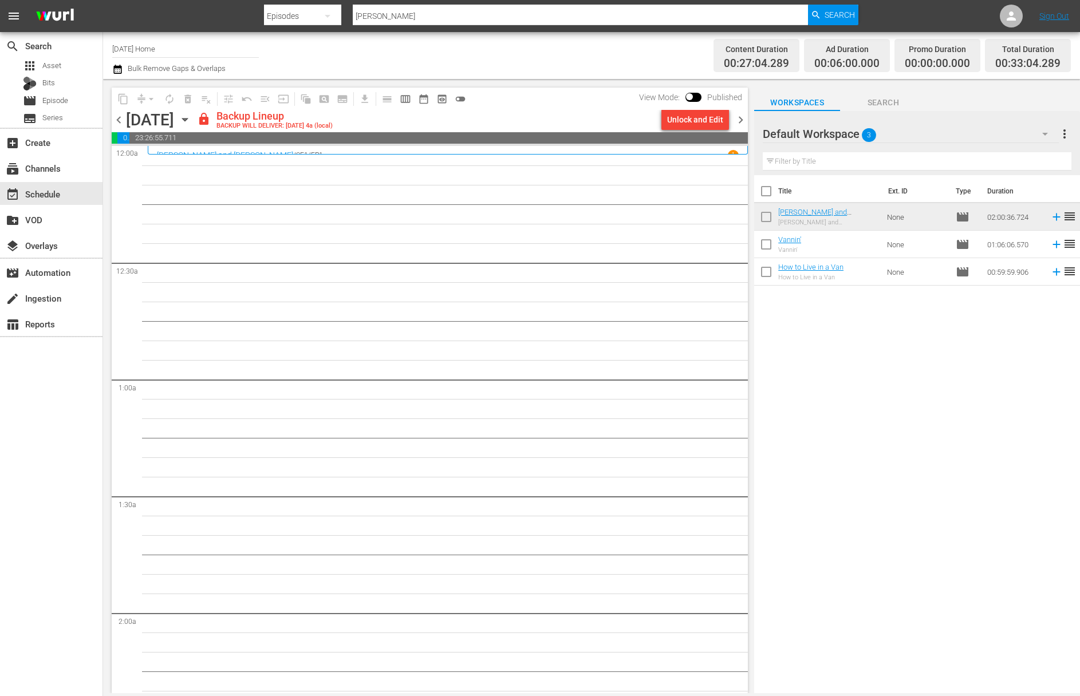
click at [694, 117] on div "Unlock and Edit" at bounding box center [695, 119] width 56 height 21
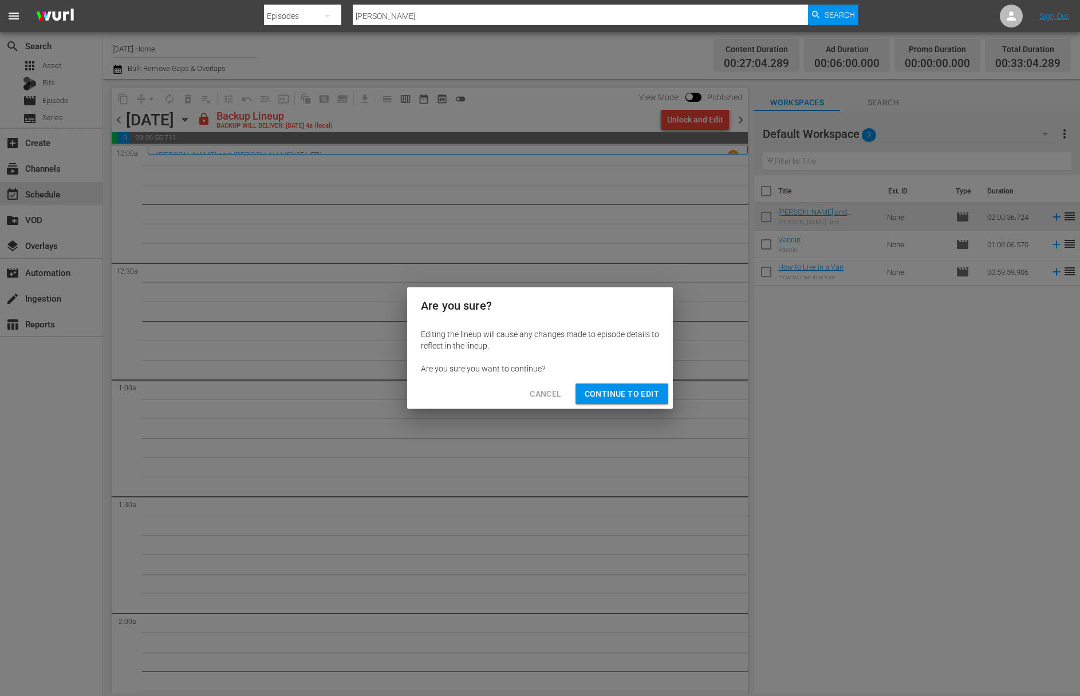
click at [616, 386] on button "Continue to Edit" at bounding box center [621, 393] width 93 height 21
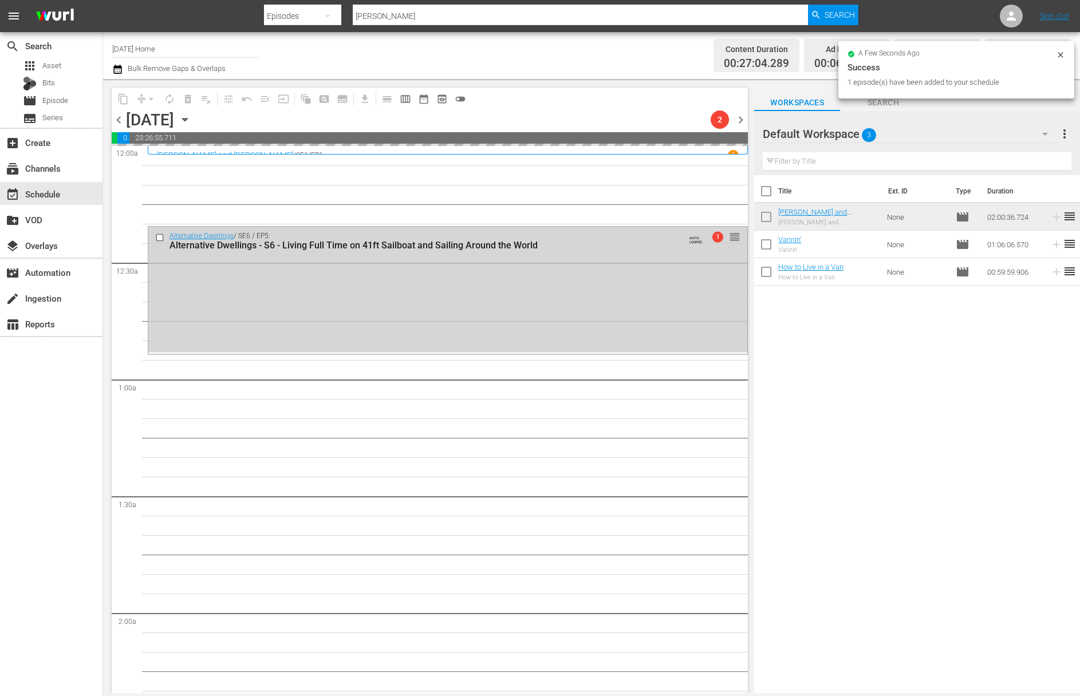
click at [191, 117] on icon "button" at bounding box center [185, 119] width 13 height 13
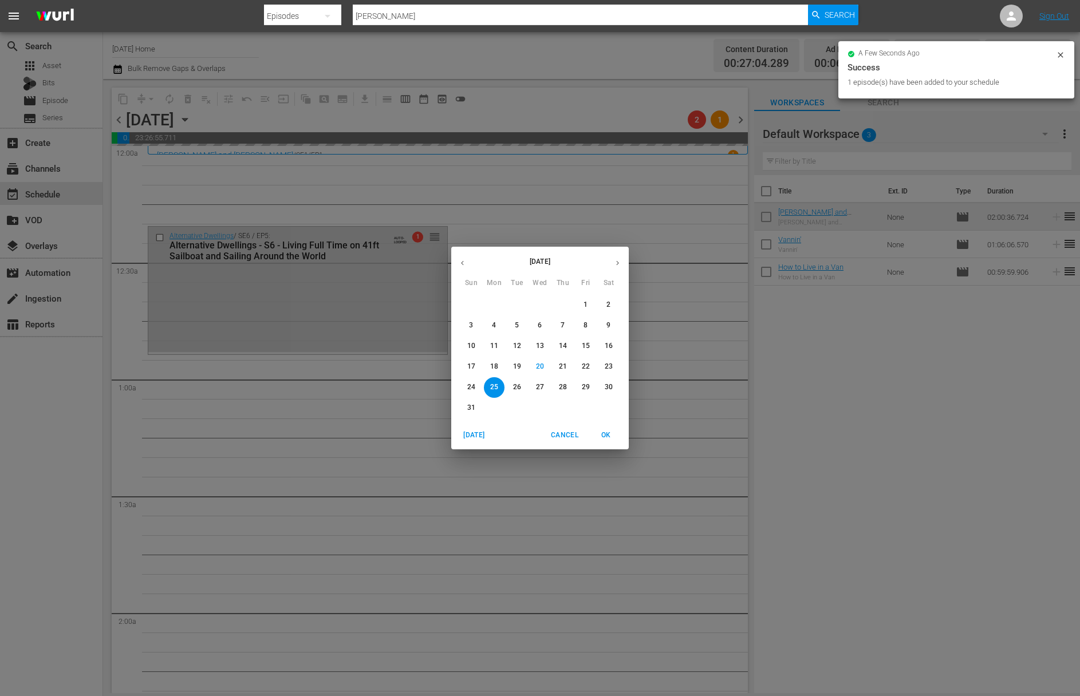
click at [469, 384] on p "24" at bounding box center [471, 387] width 8 height 10
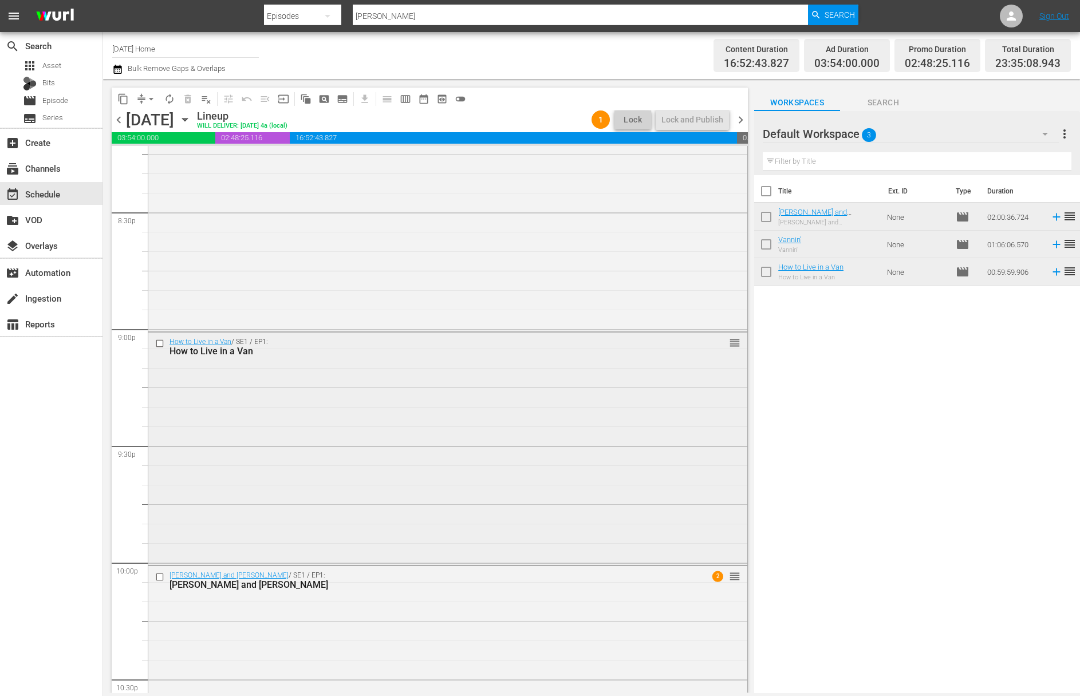
scroll to position [5062, 0]
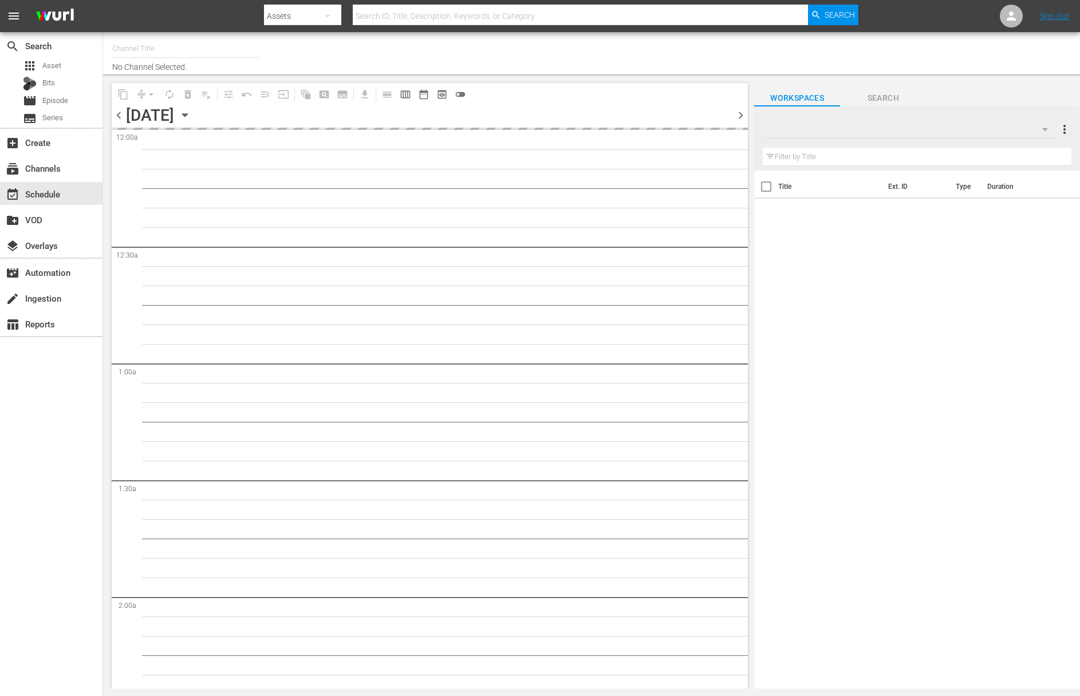
type input "[DATE] Home (1162)"
